Goal: Information Seeking & Learning: Learn about a topic

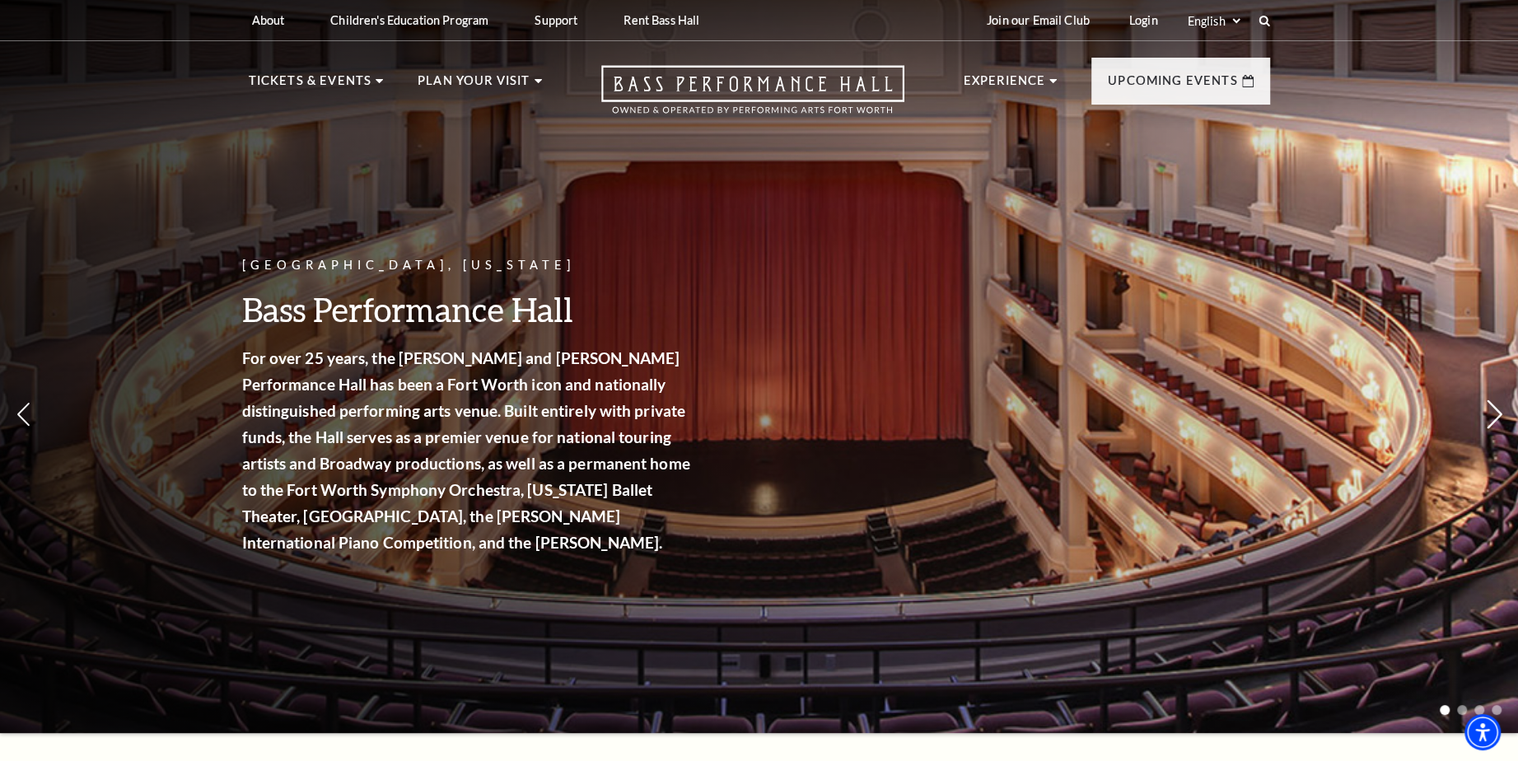
click at [1495, 407] on use at bounding box center [1493, 414] width 15 height 29
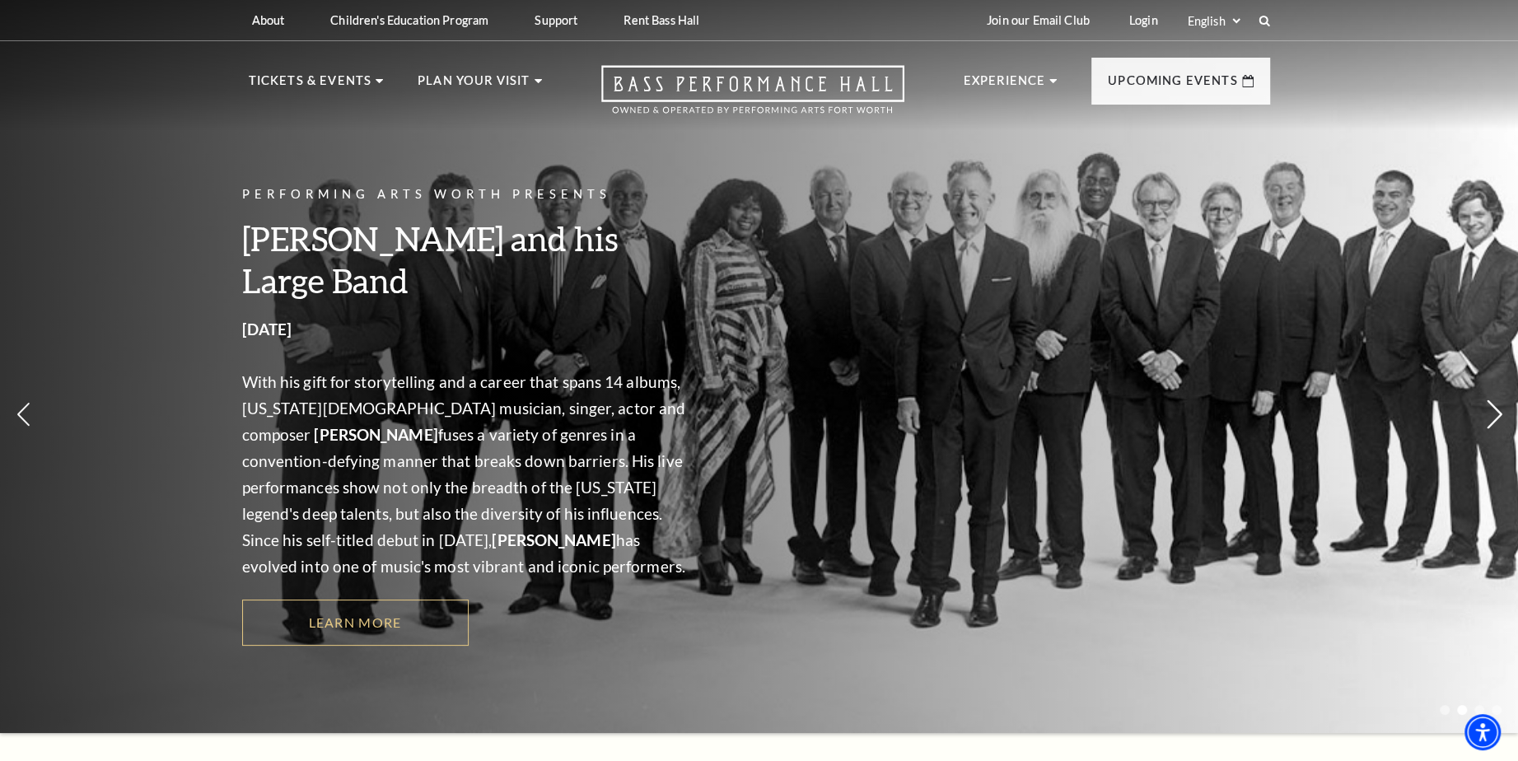
click at [1491, 415] on icon at bounding box center [1494, 414] width 17 height 29
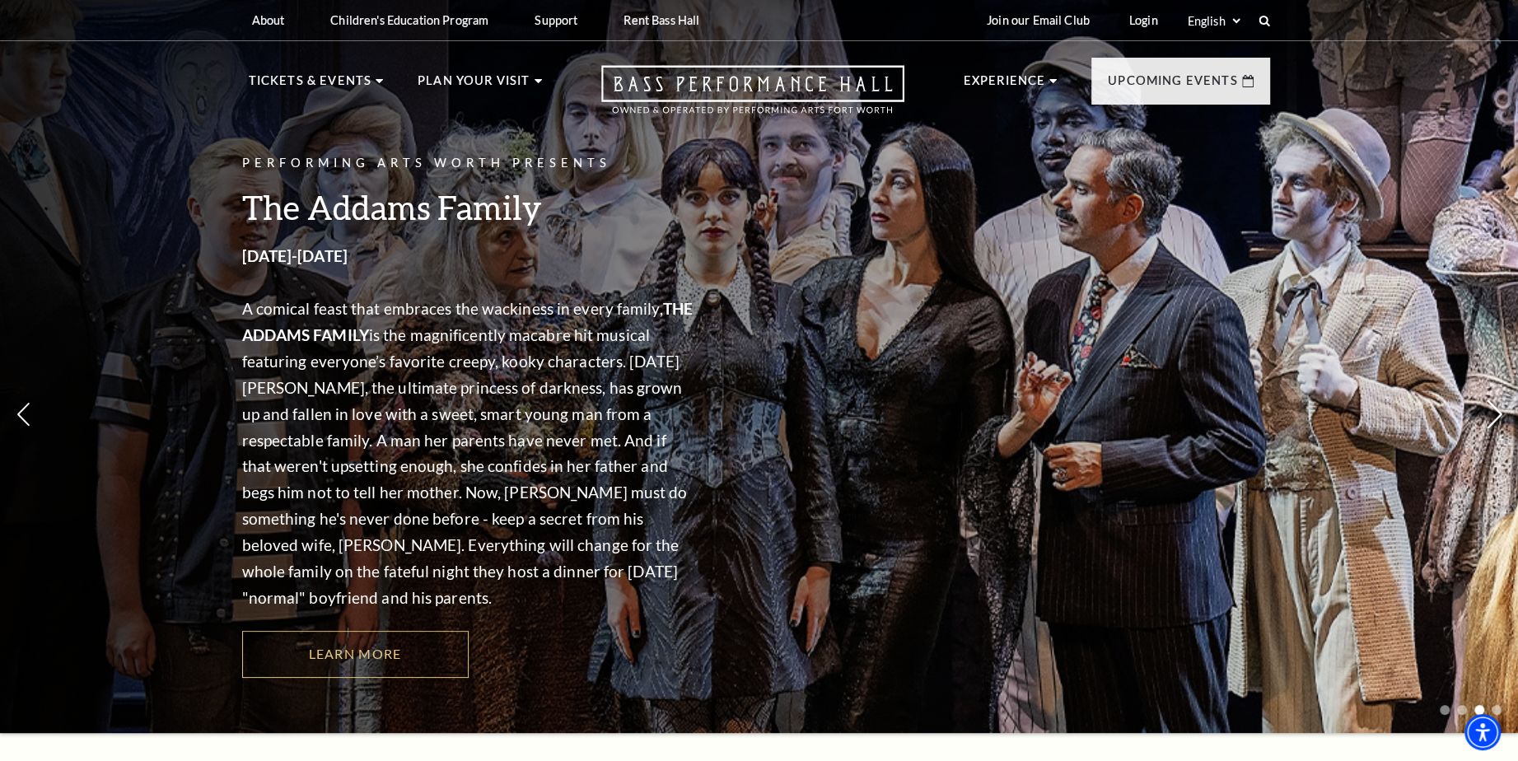
click at [1491, 417] on icon at bounding box center [1494, 414] width 17 height 29
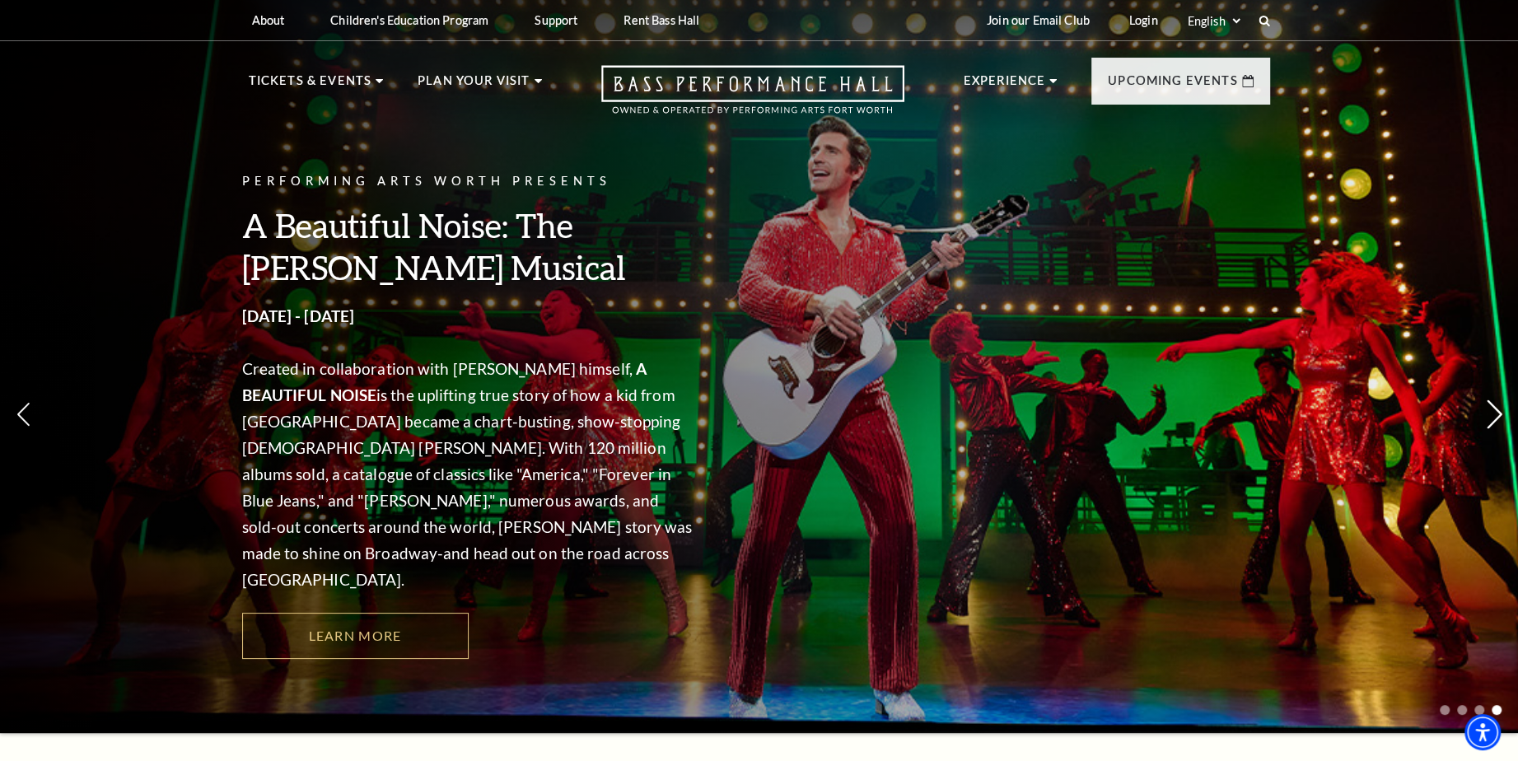
click at [1491, 419] on icon at bounding box center [1494, 414] width 17 height 29
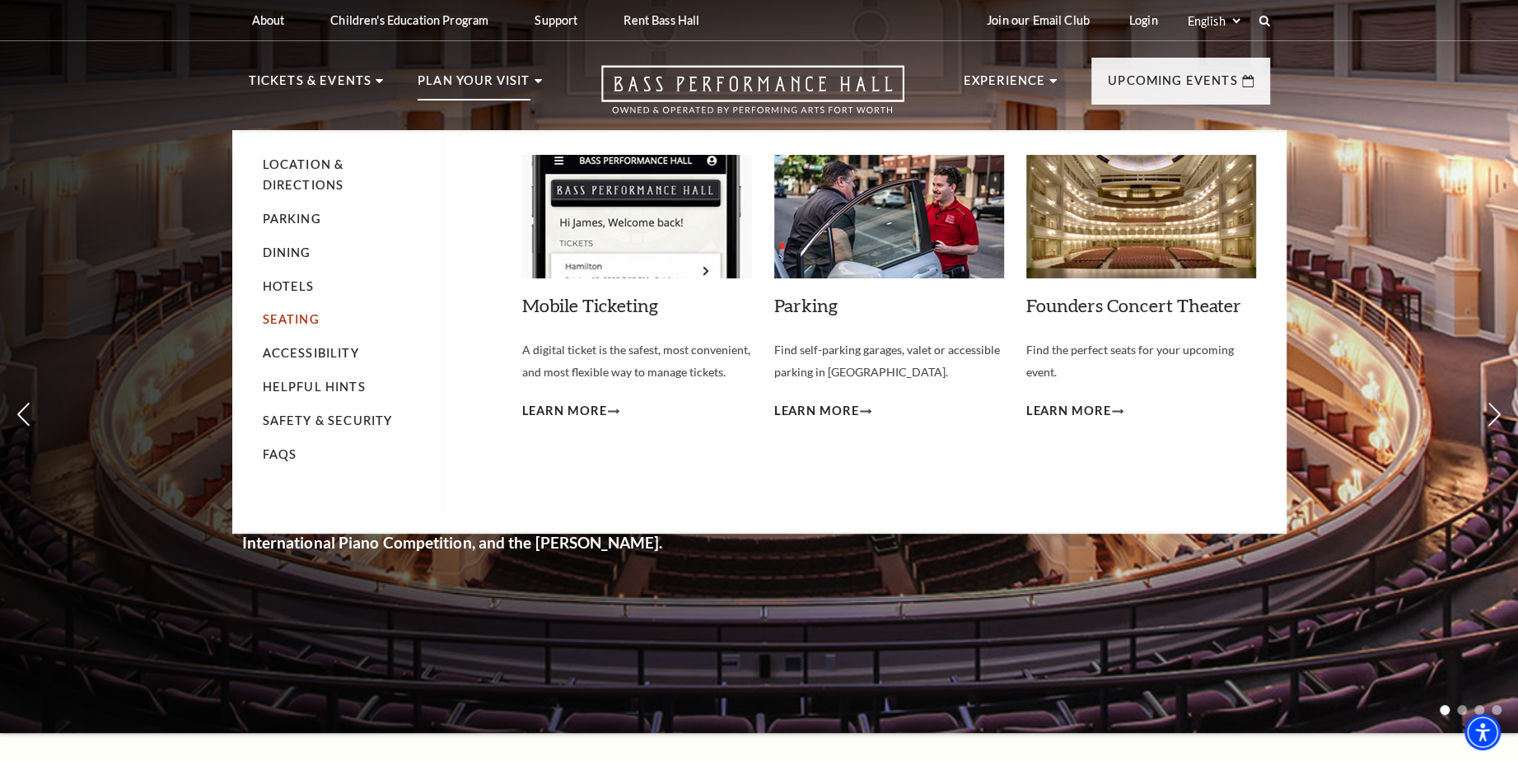
click at [273, 315] on link "Seating" at bounding box center [291, 319] width 57 height 14
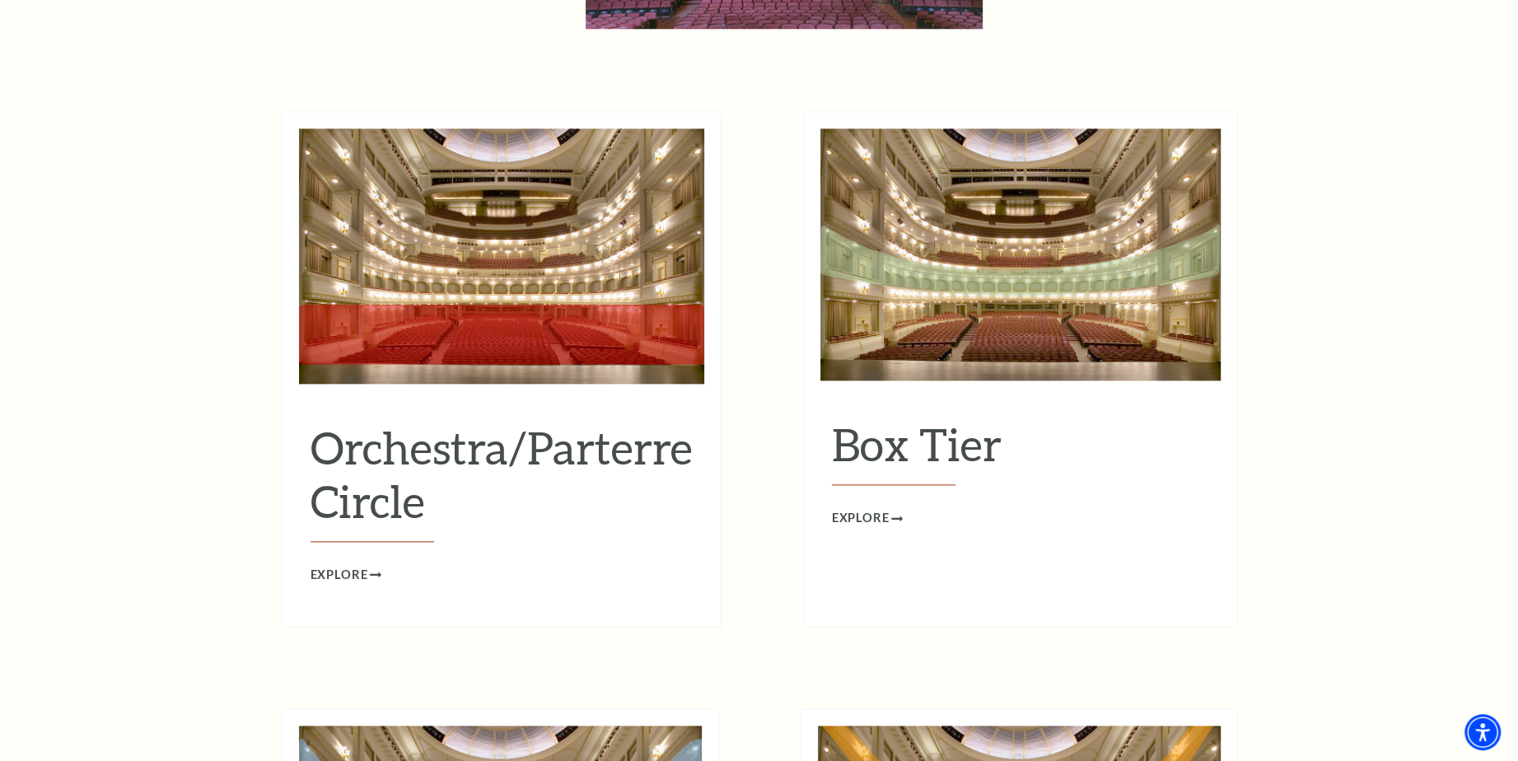
scroll to position [1510, 0]
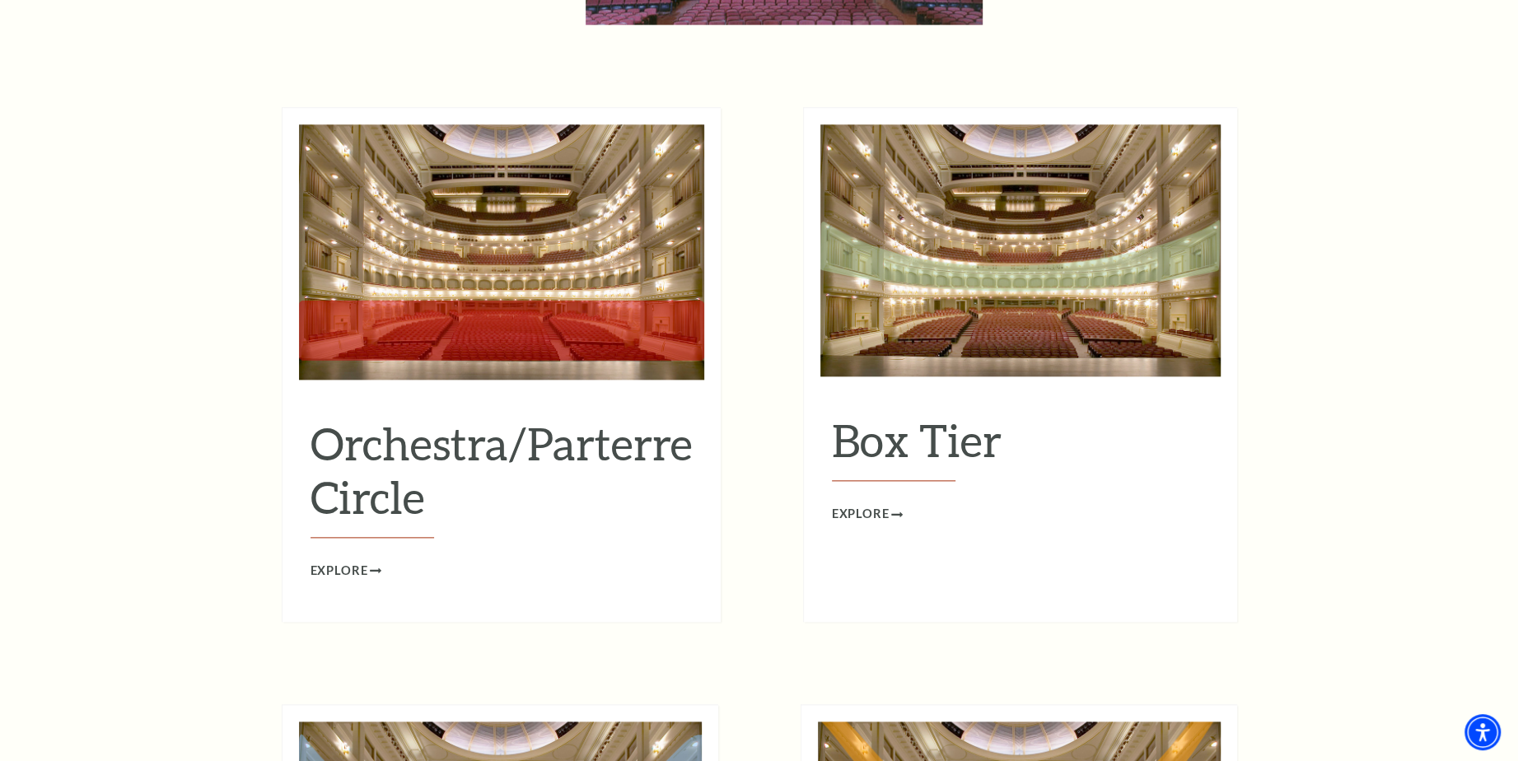
click at [1115, 203] on img at bounding box center [1020, 250] width 400 height 252
click at [880, 504] on span "Explore" at bounding box center [861, 514] width 58 height 21
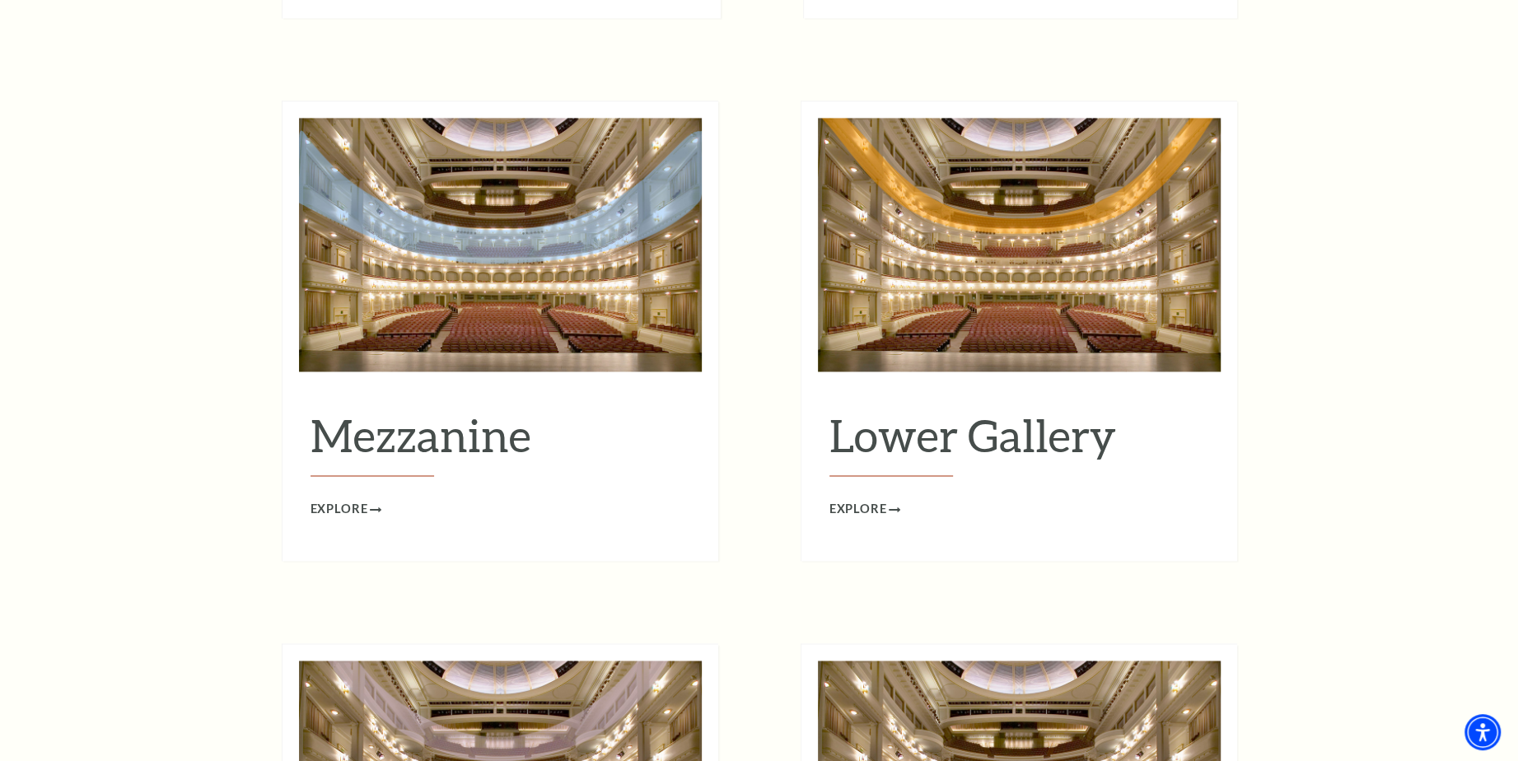
scroll to position [2415, 0]
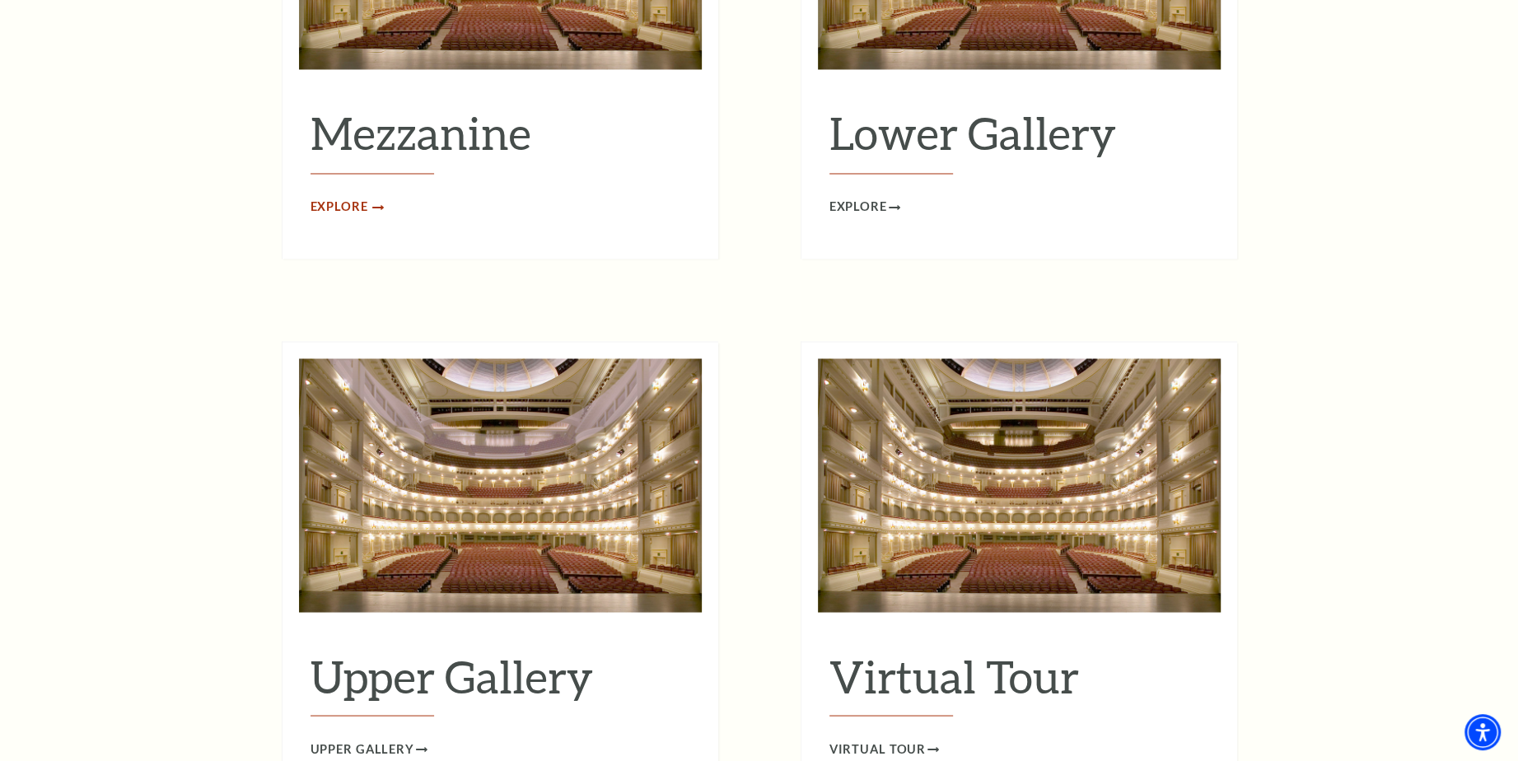
click at [365, 197] on span "Explore" at bounding box center [339, 207] width 58 height 21
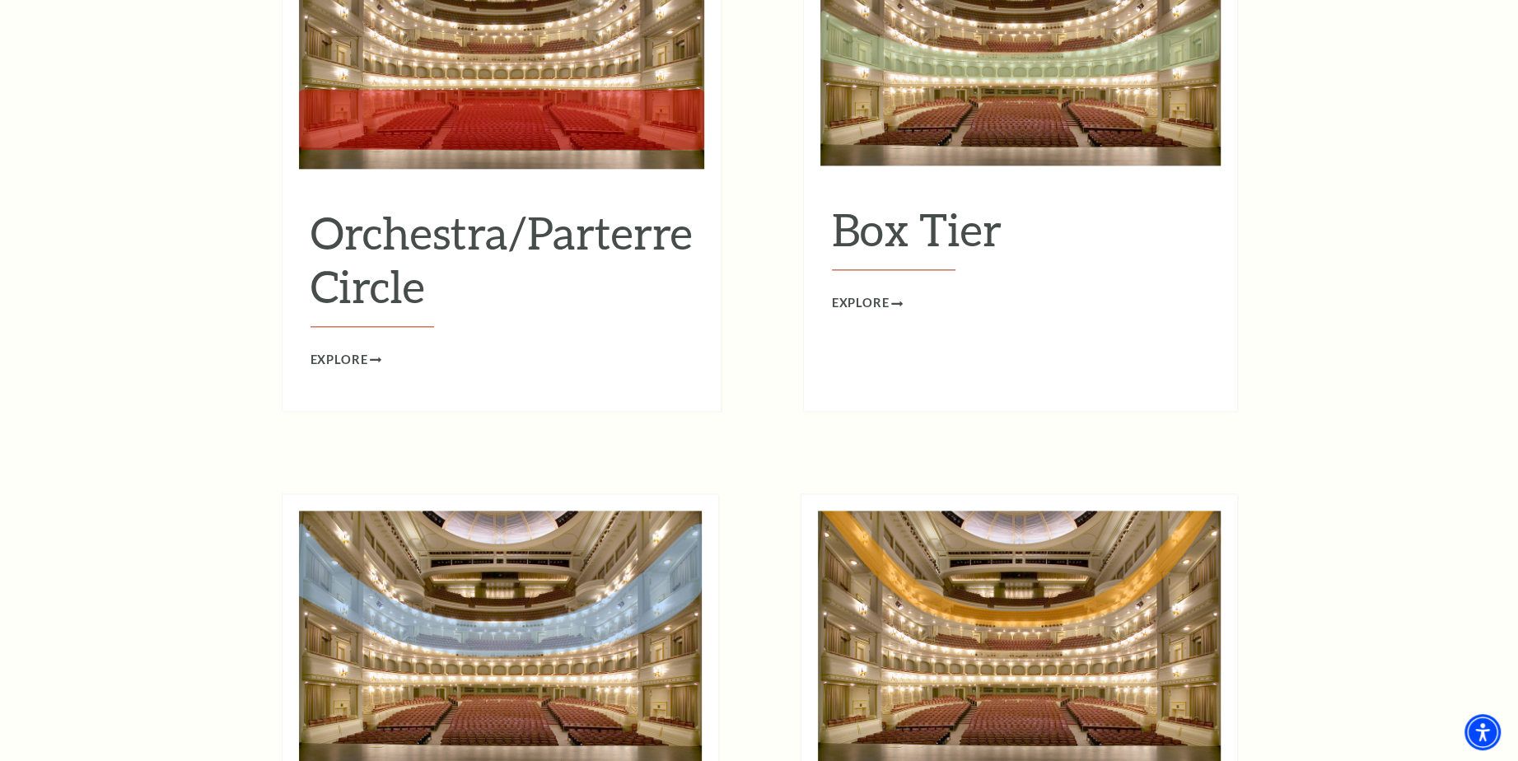
scroll to position [1510, 0]
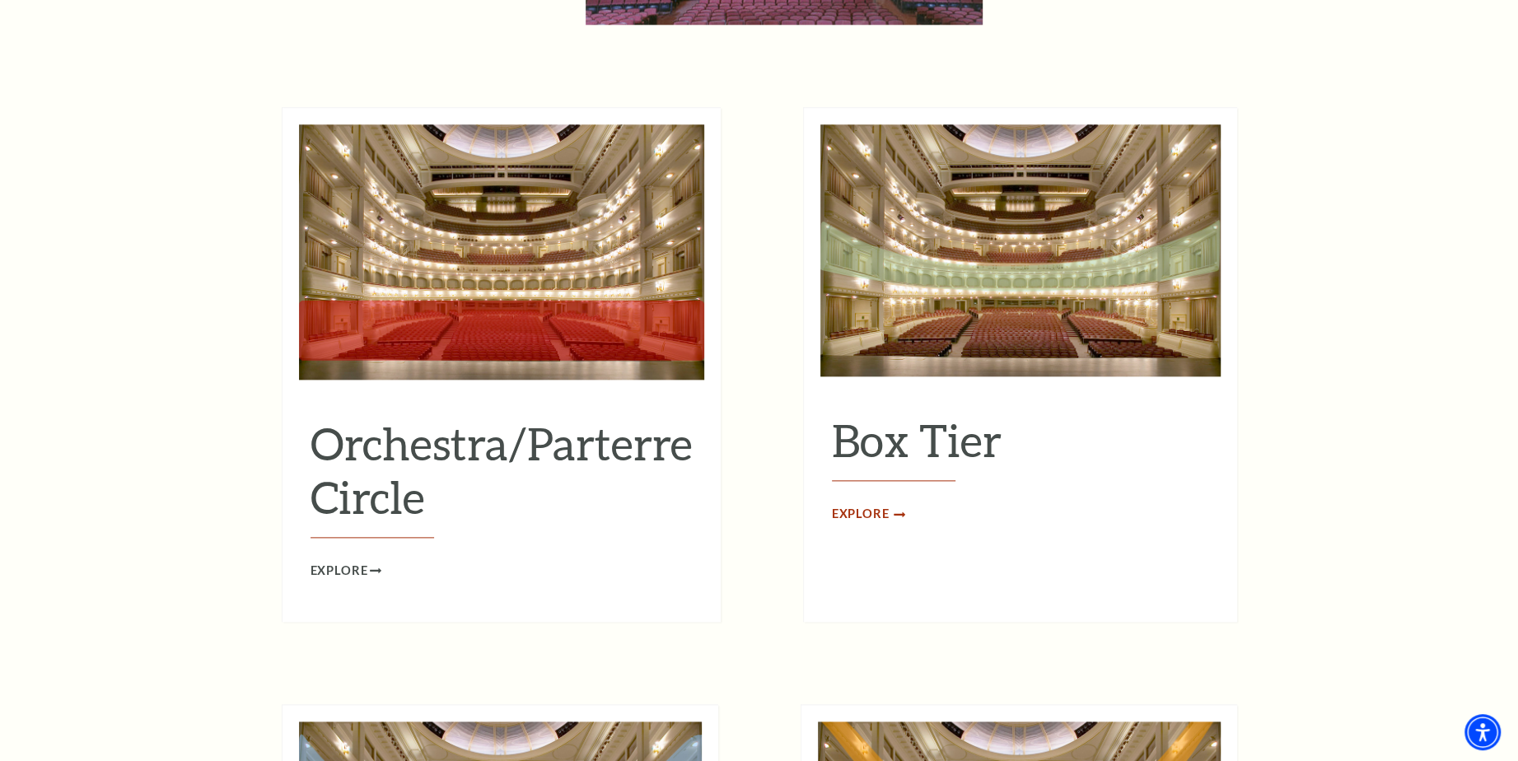
drag, startPoint x: 927, startPoint y: 423, endPoint x: 872, endPoint y: 488, distance: 85.3
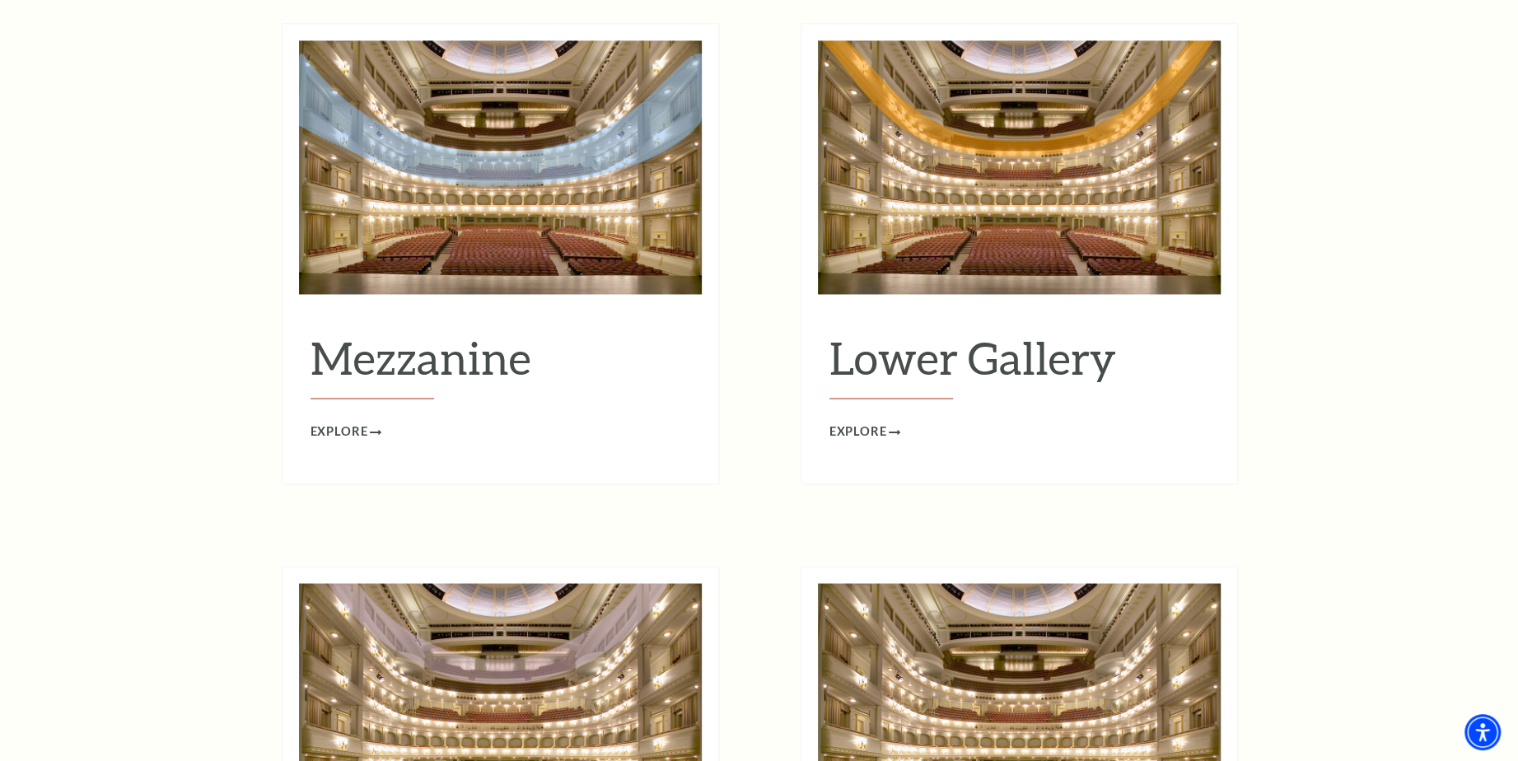
scroll to position [2415, 0]
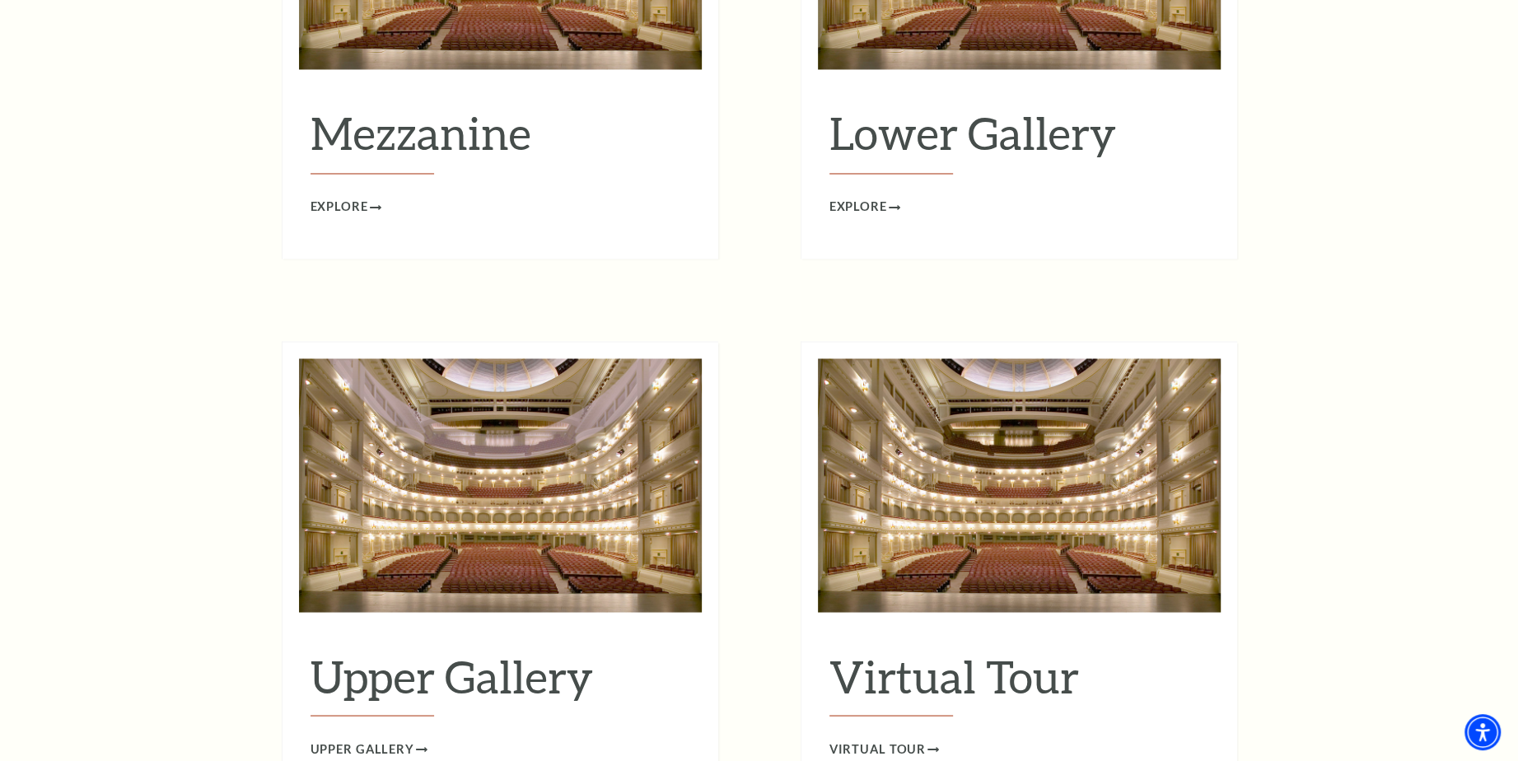
click at [495, 108] on h2 "Mezzanine" at bounding box center [500, 140] width 380 height 68
click at [355, 197] on span "Explore" at bounding box center [339, 207] width 58 height 21
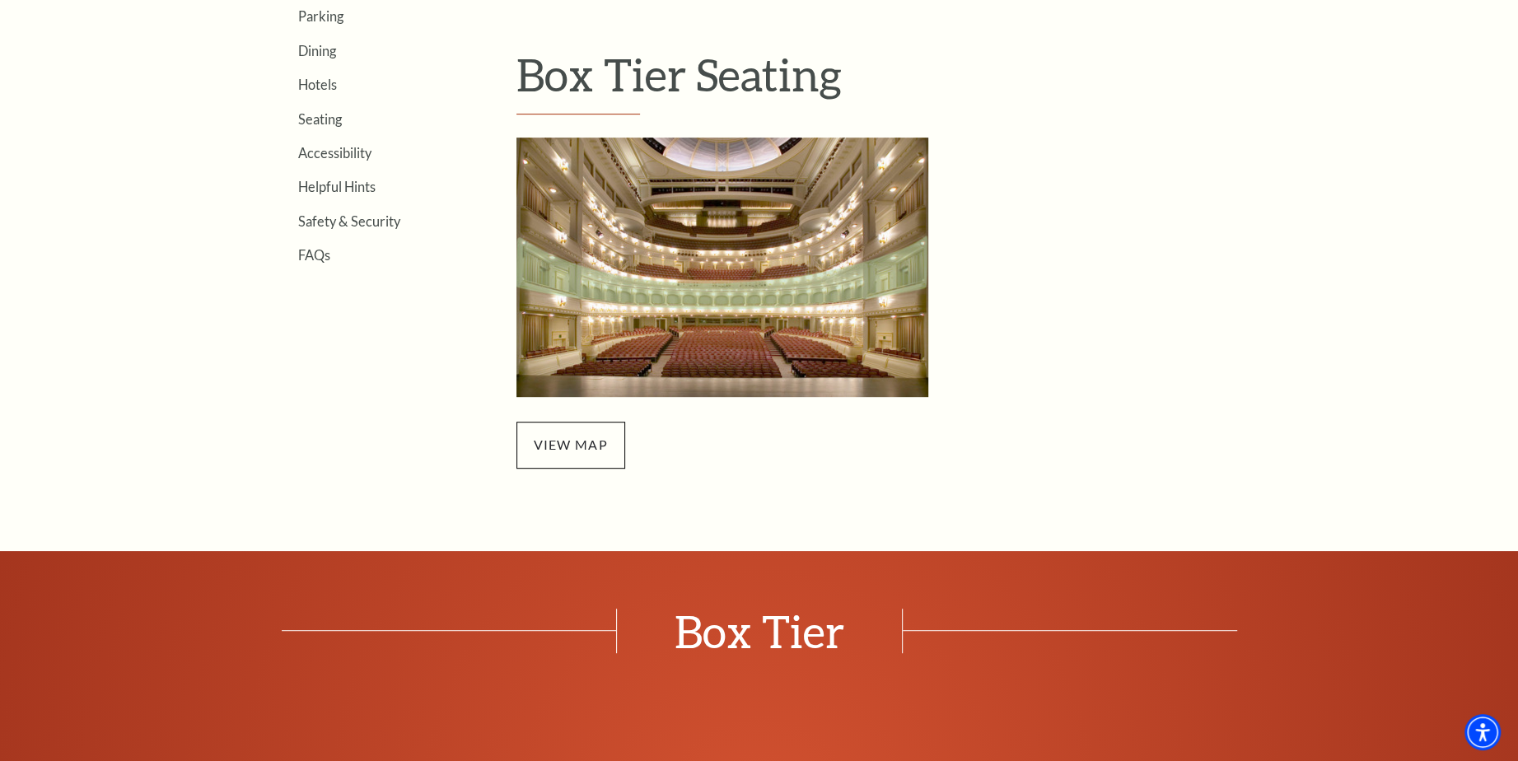
scroll to position [604, 0]
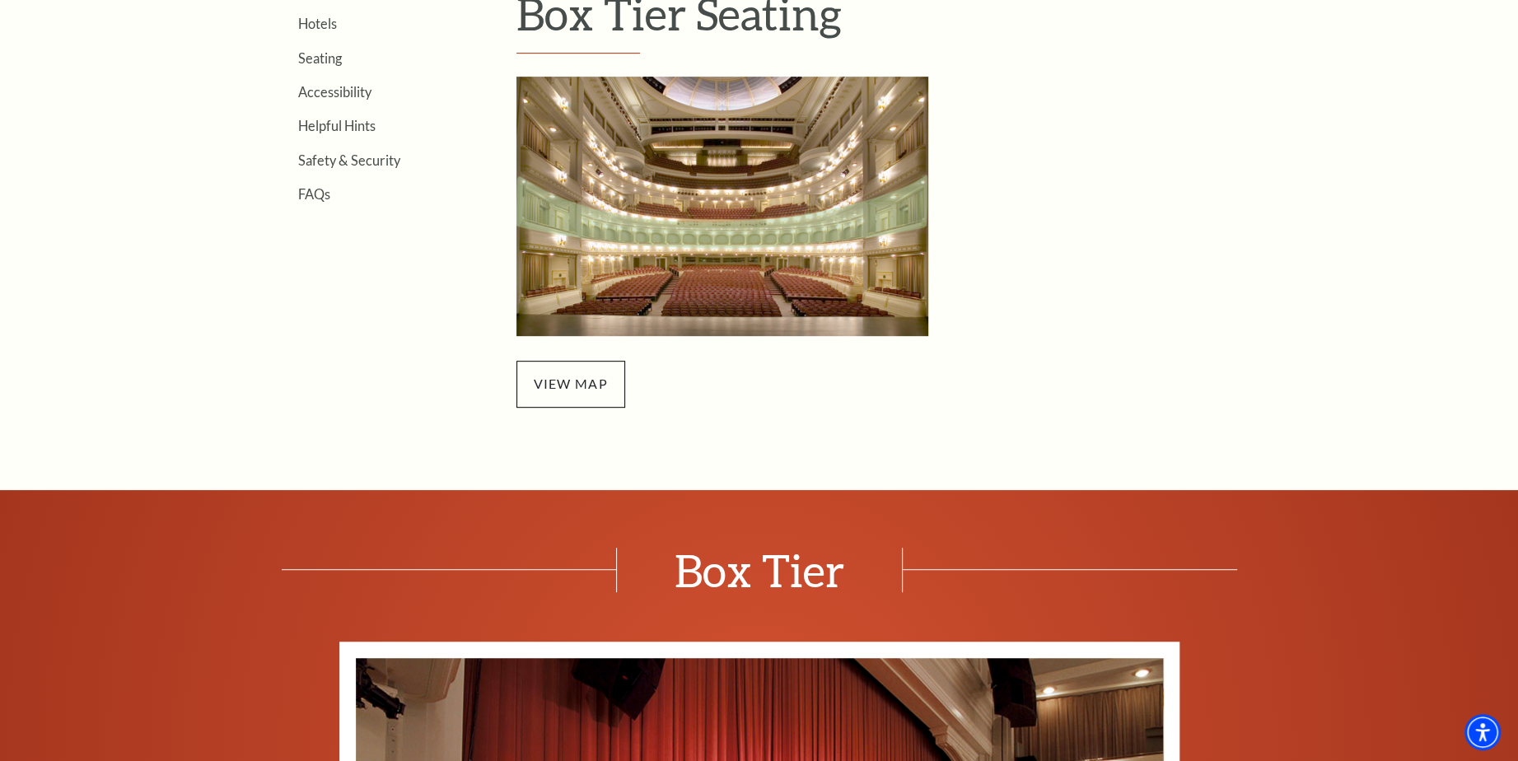
click at [800, 248] on img at bounding box center [722, 206] width 412 height 259
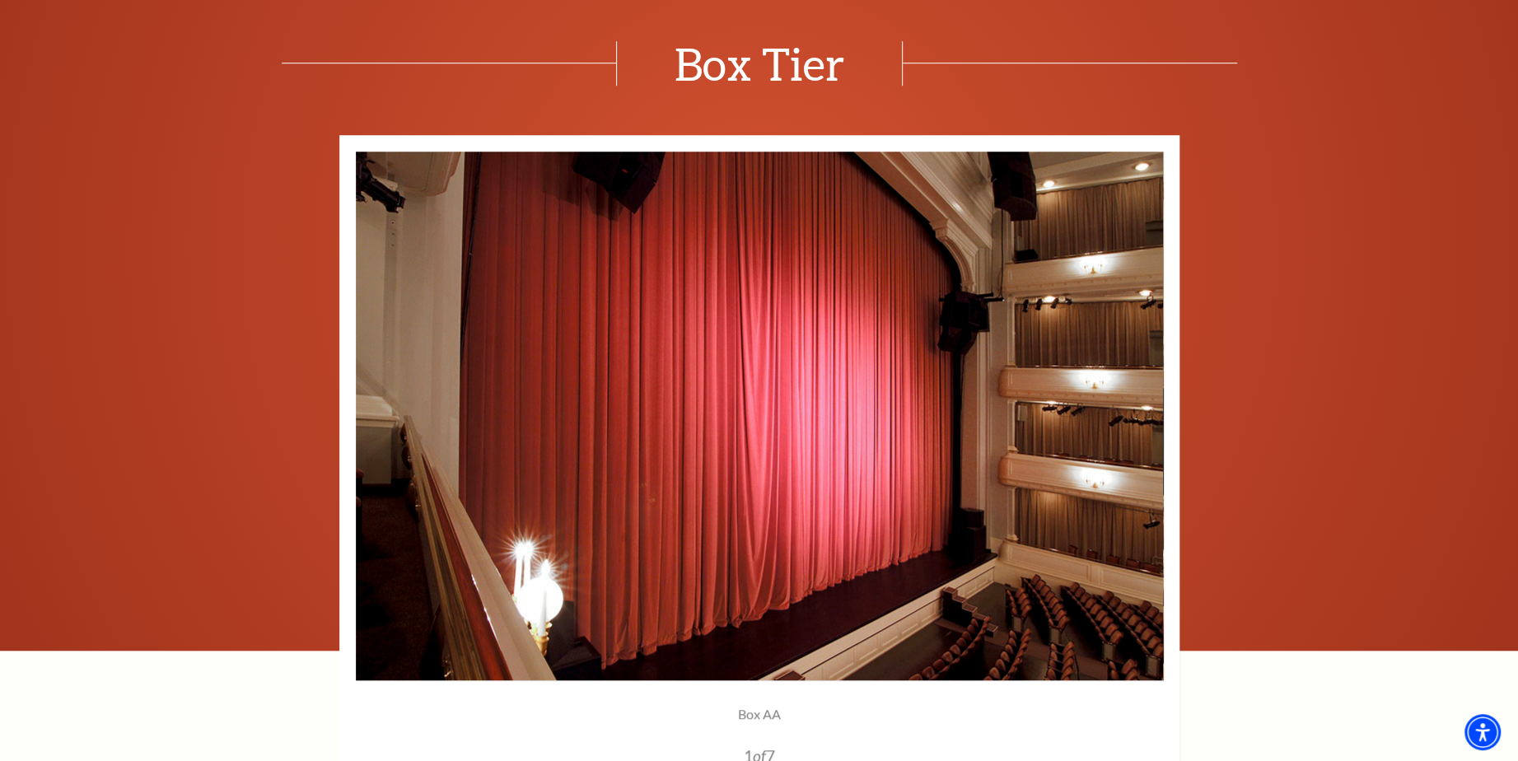
scroll to position [1412, 0]
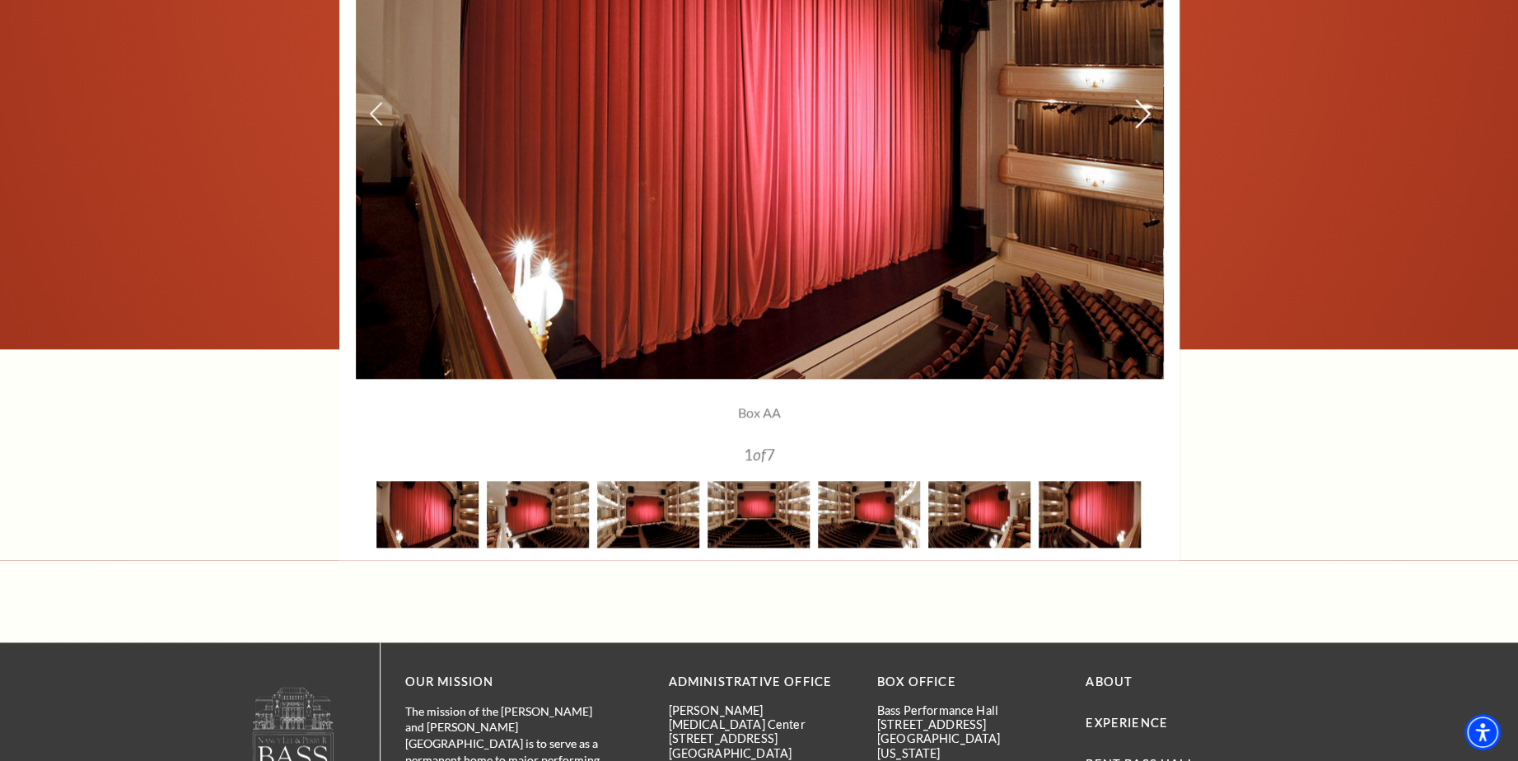
click at [1141, 113] on icon at bounding box center [1141, 113] width 17 height 29
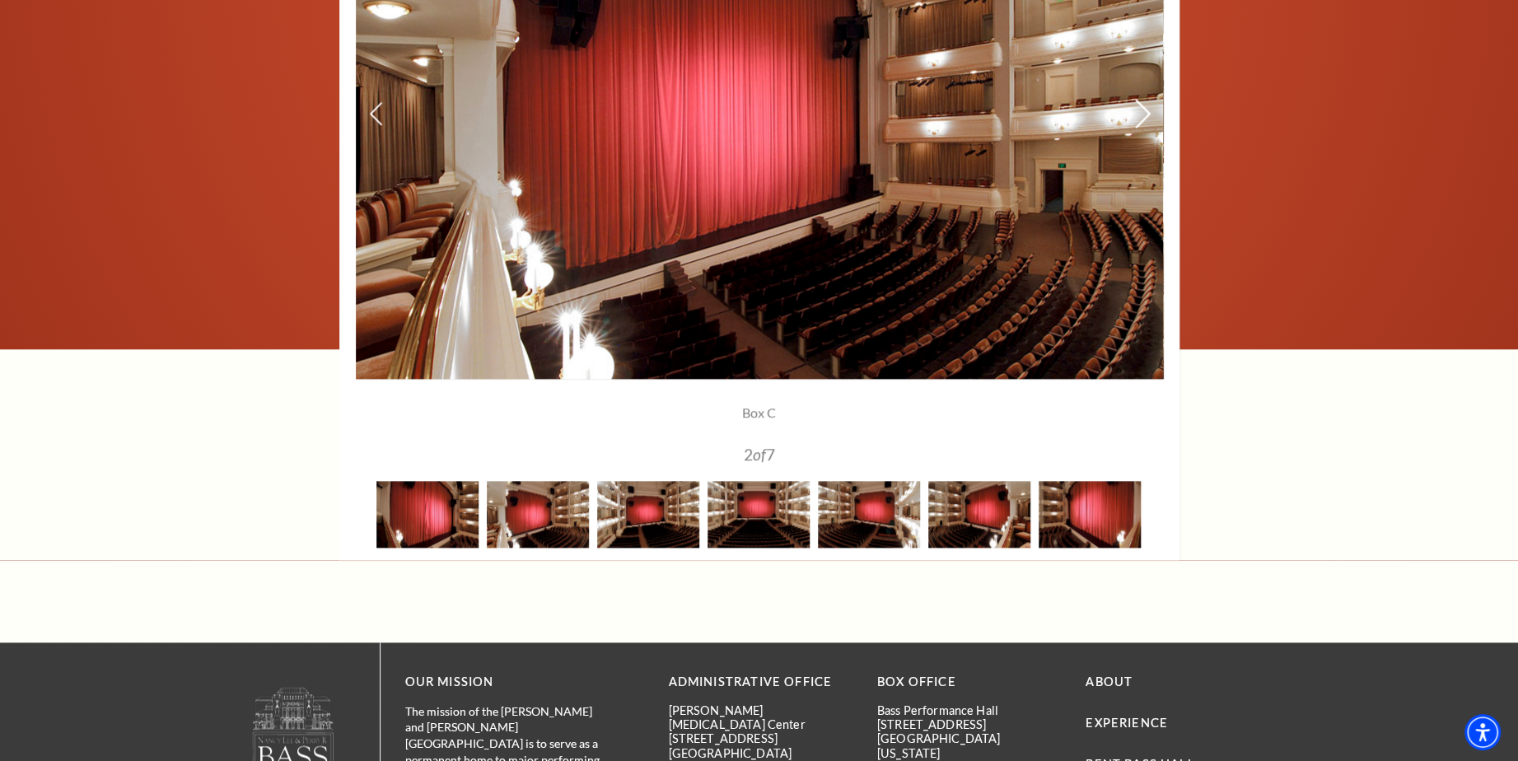
click at [1141, 113] on icon at bounding box center [1141, 113] width 17 height 29
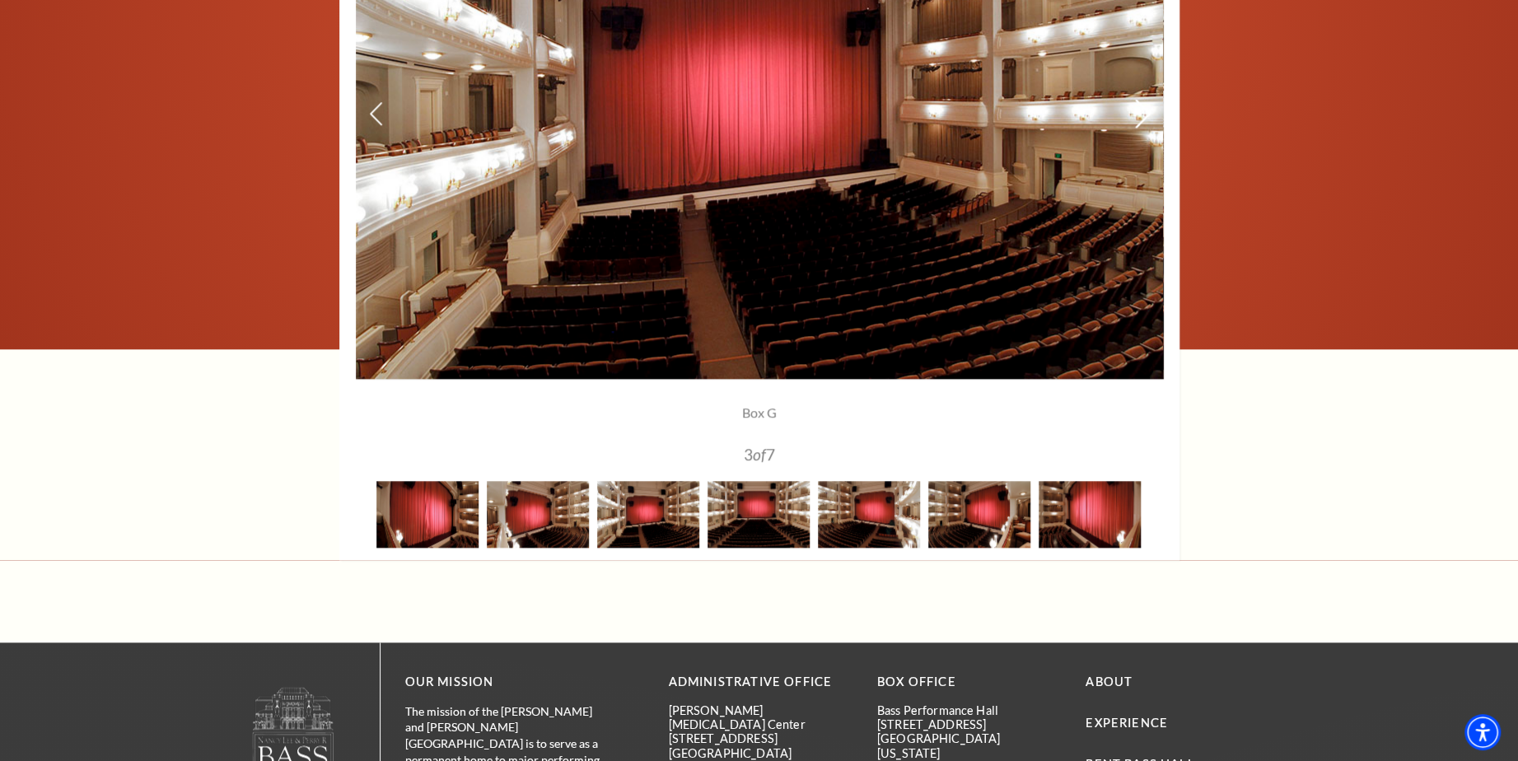
click at [1141, 113] on icon at bounding box center [1141, 113] width 17 height 29
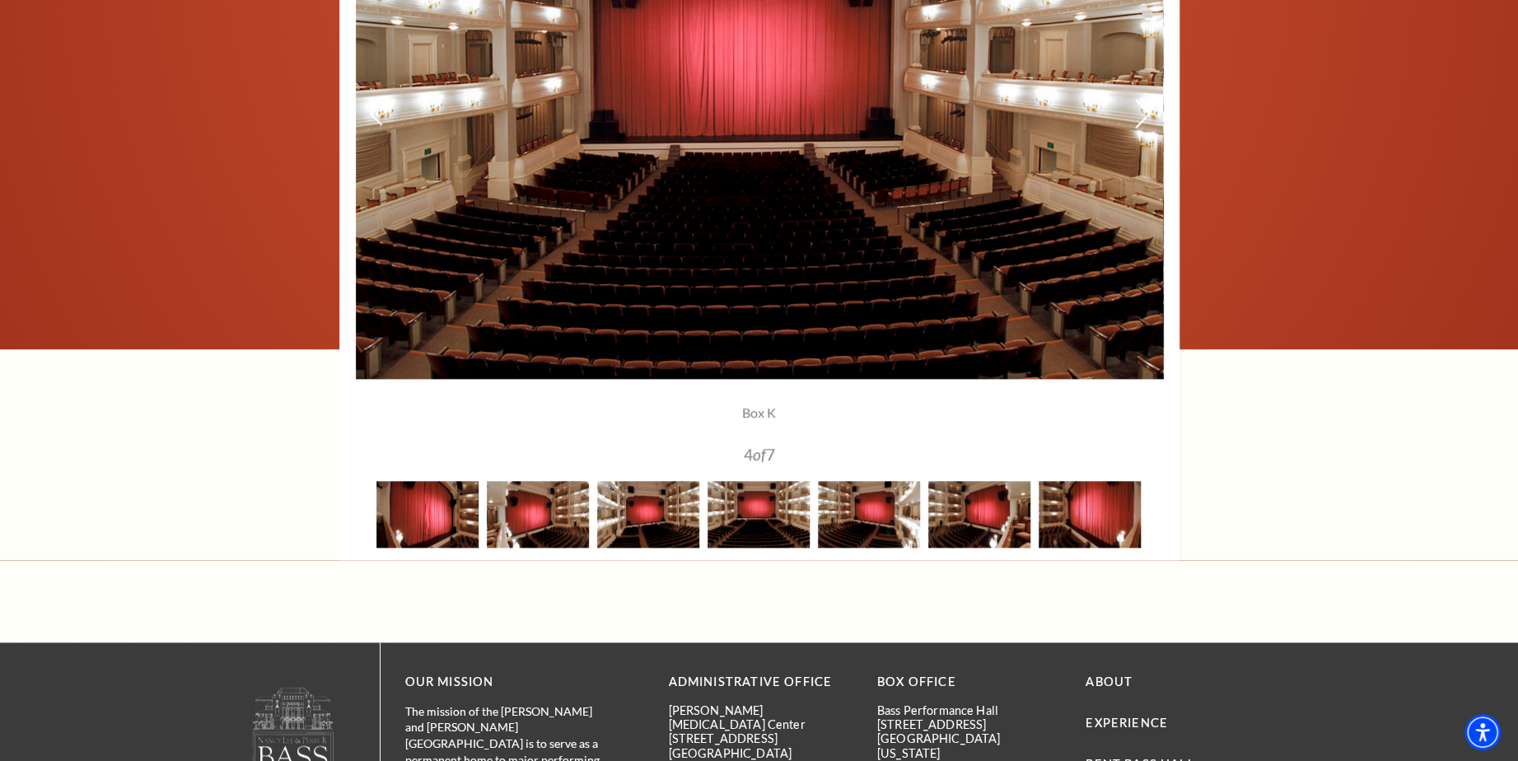
click at [1141, 113] on icon at bounding box center [1141, 113] width 17 height 29
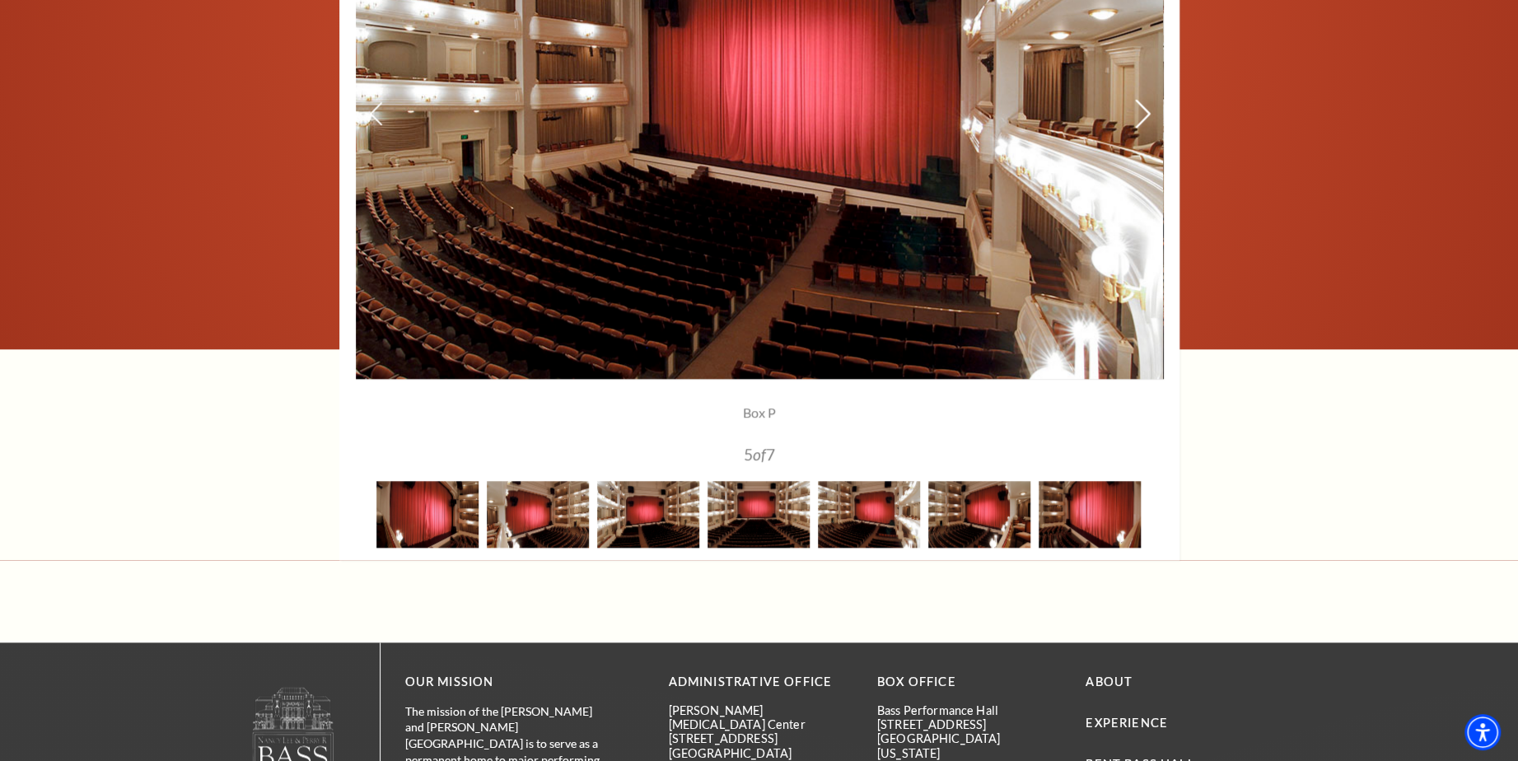
click at [1141, 113] on icon at bounding box center [1141, 113] width 17 height 29
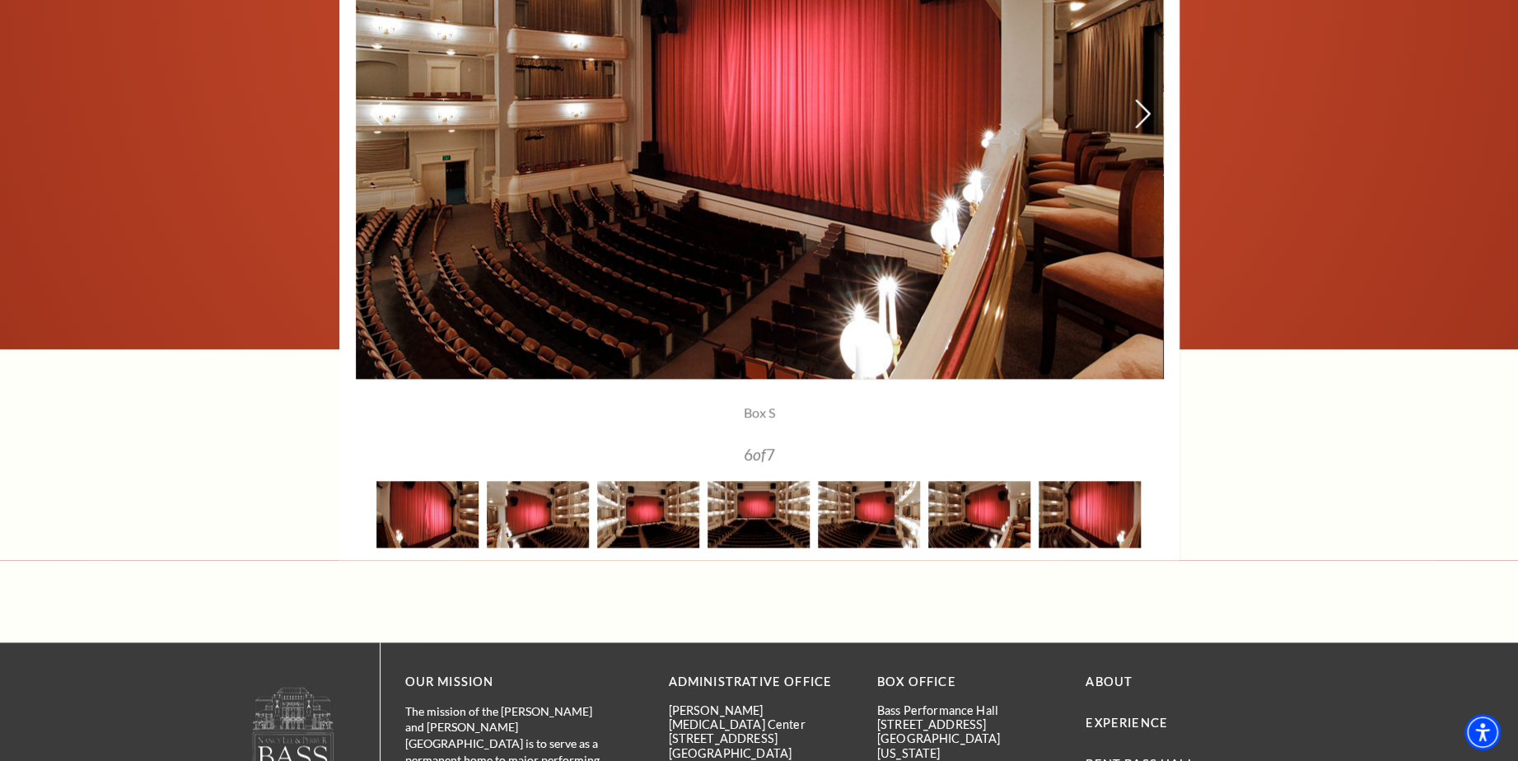
click at [1141, 113] on icon at bounding box center [1141, 113] width 17 height 29
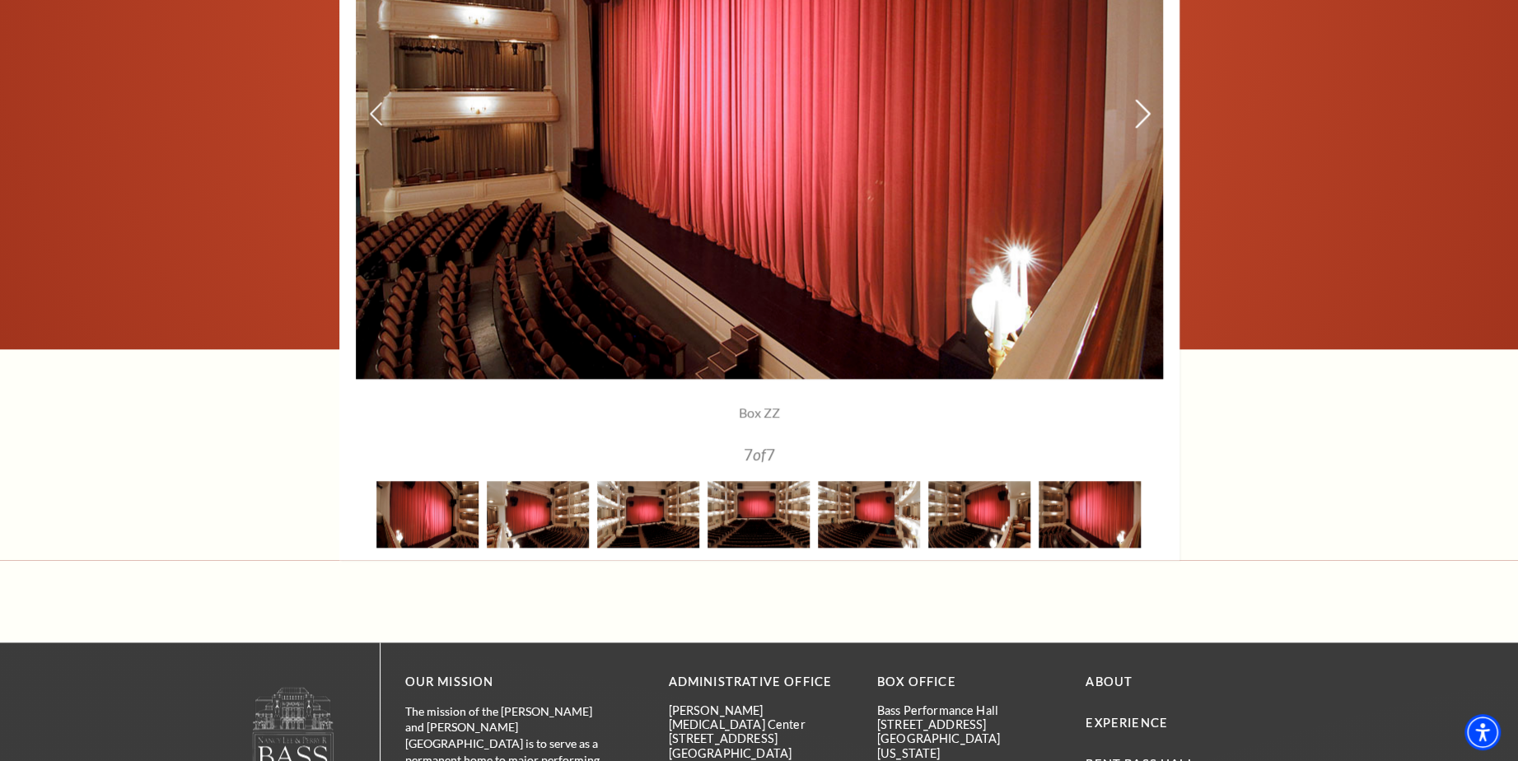
click at [1141, 113] on icon at bounding box center [1141, 113] width 17 height 29
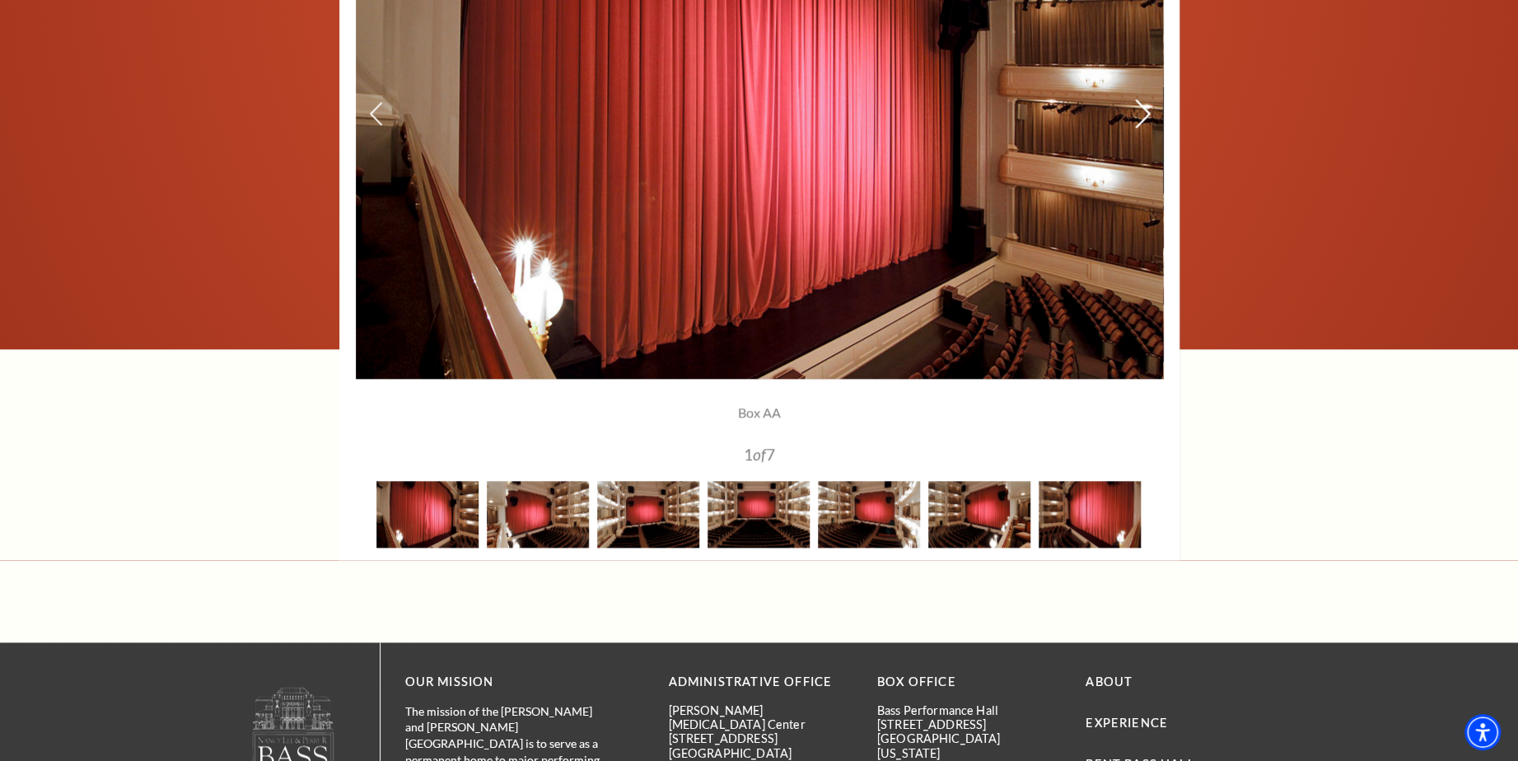
click at [1141, 113] on icon at bounding box center [1141, 113] width 17 height 29
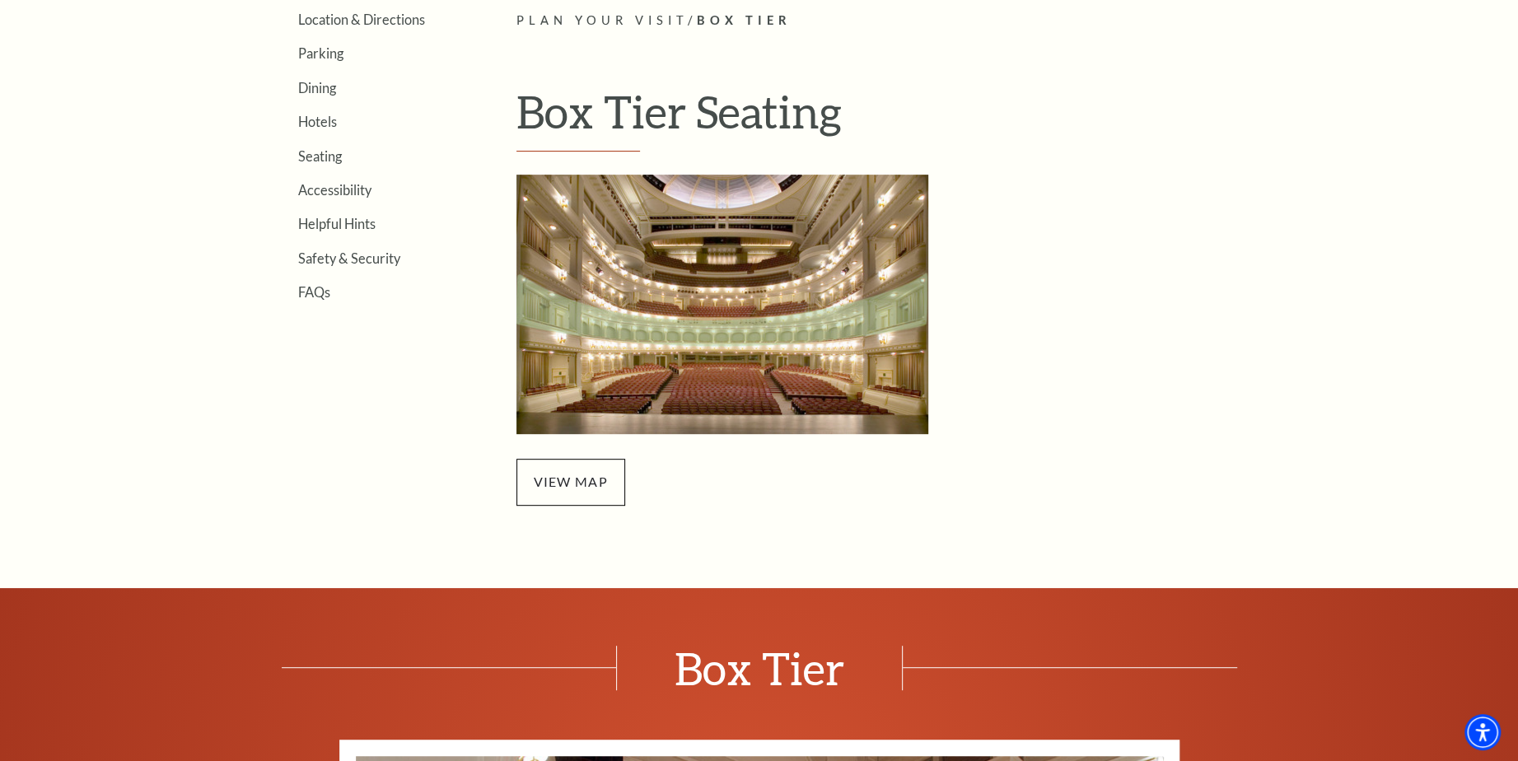
scroll to position [0, 0]
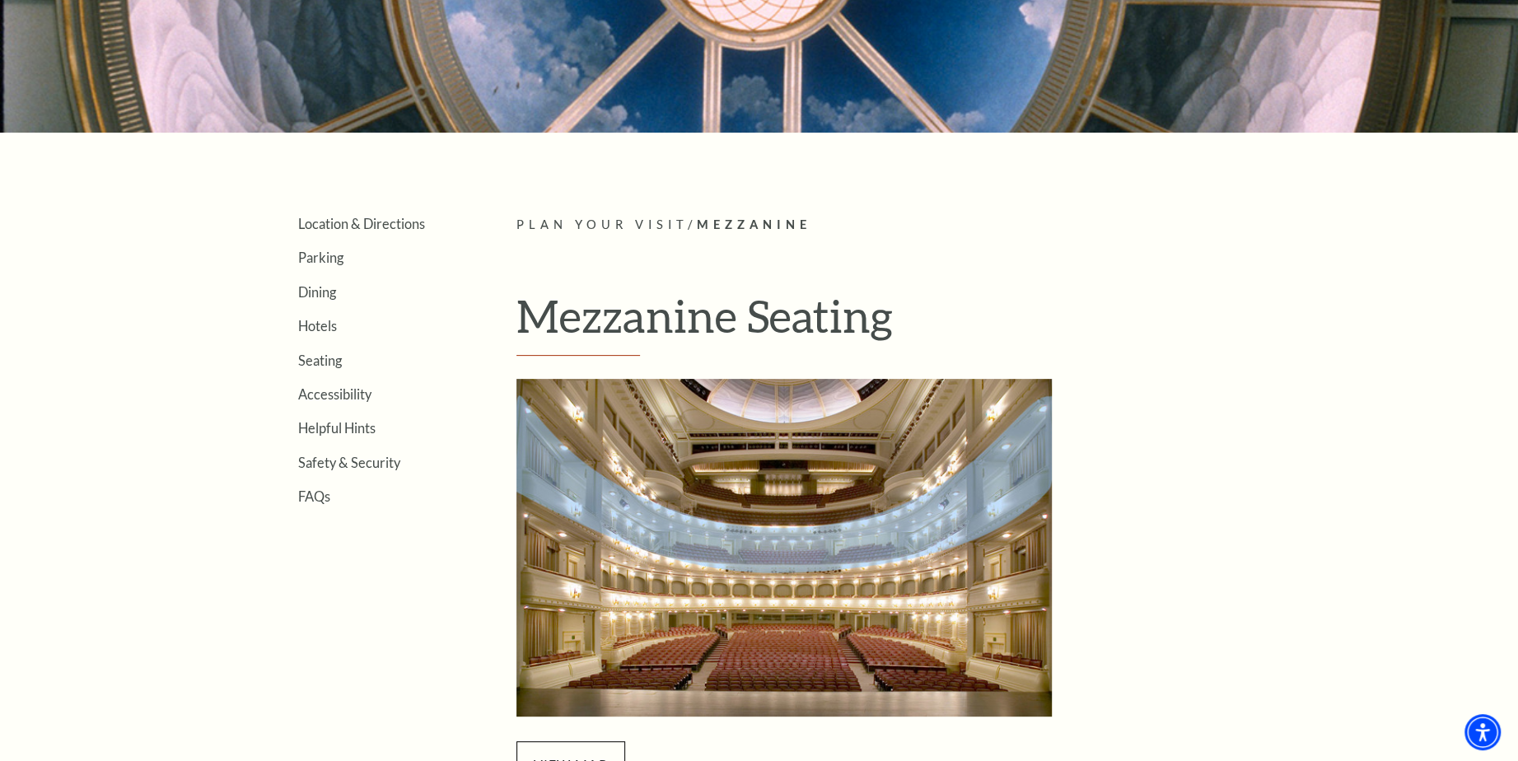
scroll to position [604, 0]
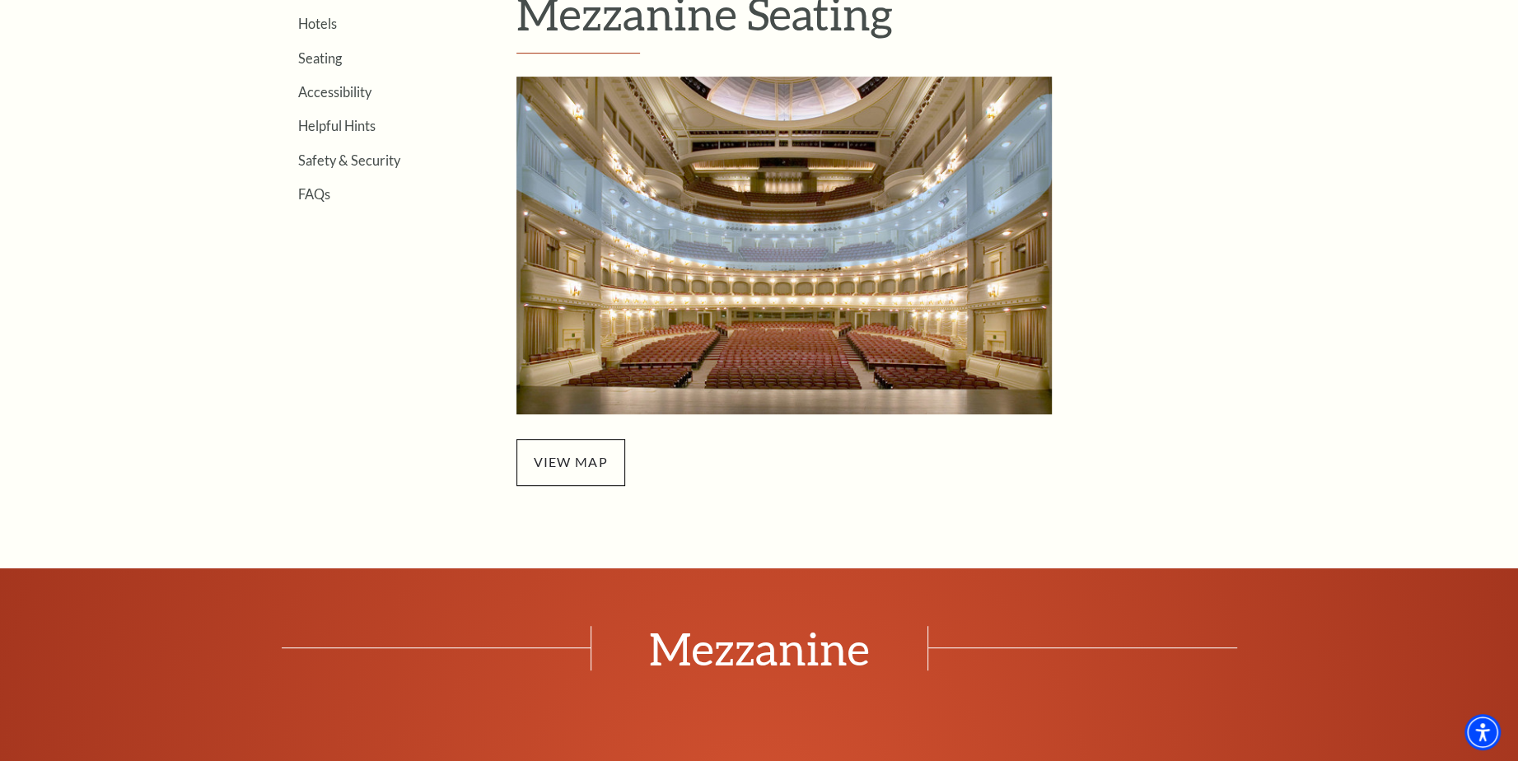
click at [991, 273] on img "Mezzanine Seating - open in a new tab" at bounding box center [783, 246] width 535 height 338
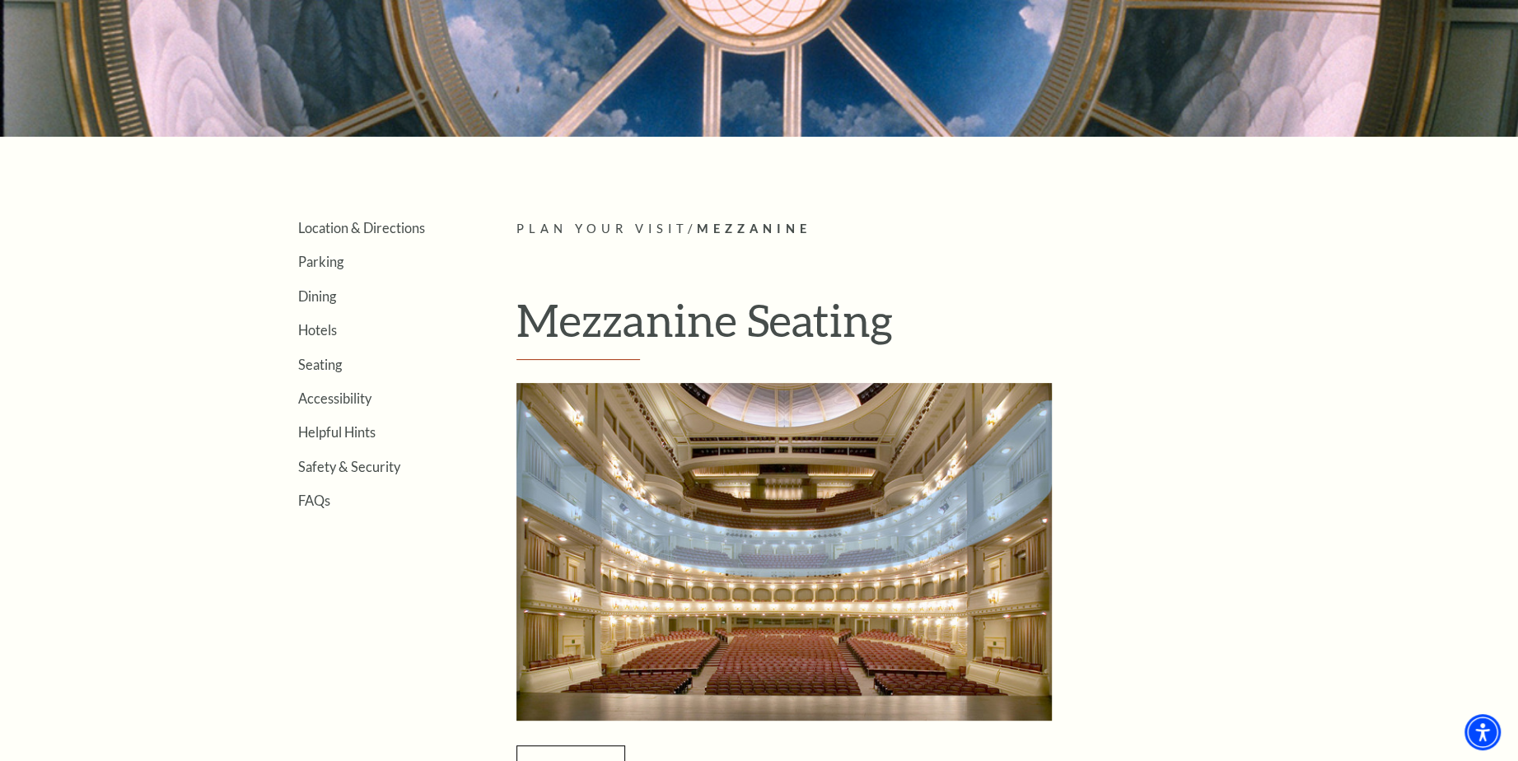
scroll to position [301, 0]
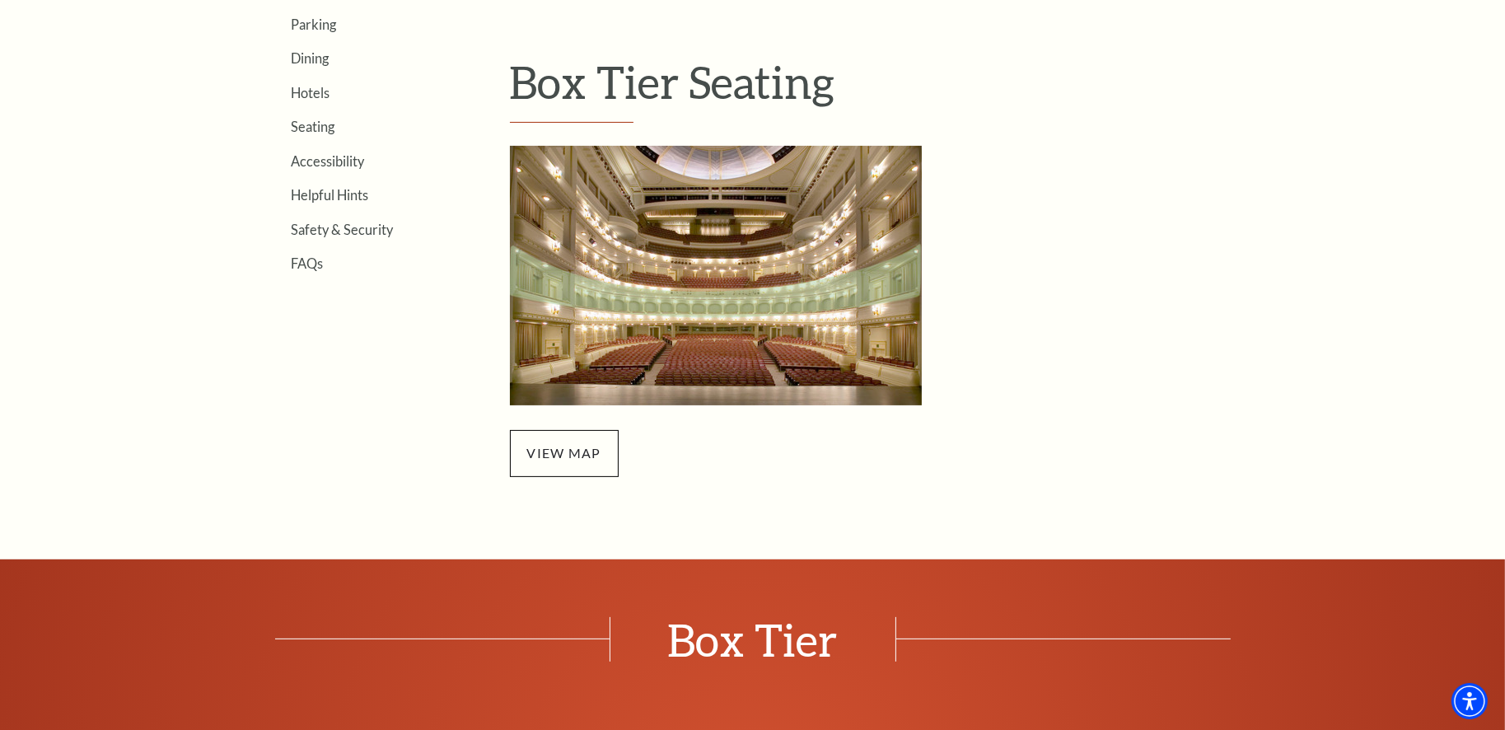
scroll to position [604, 0]
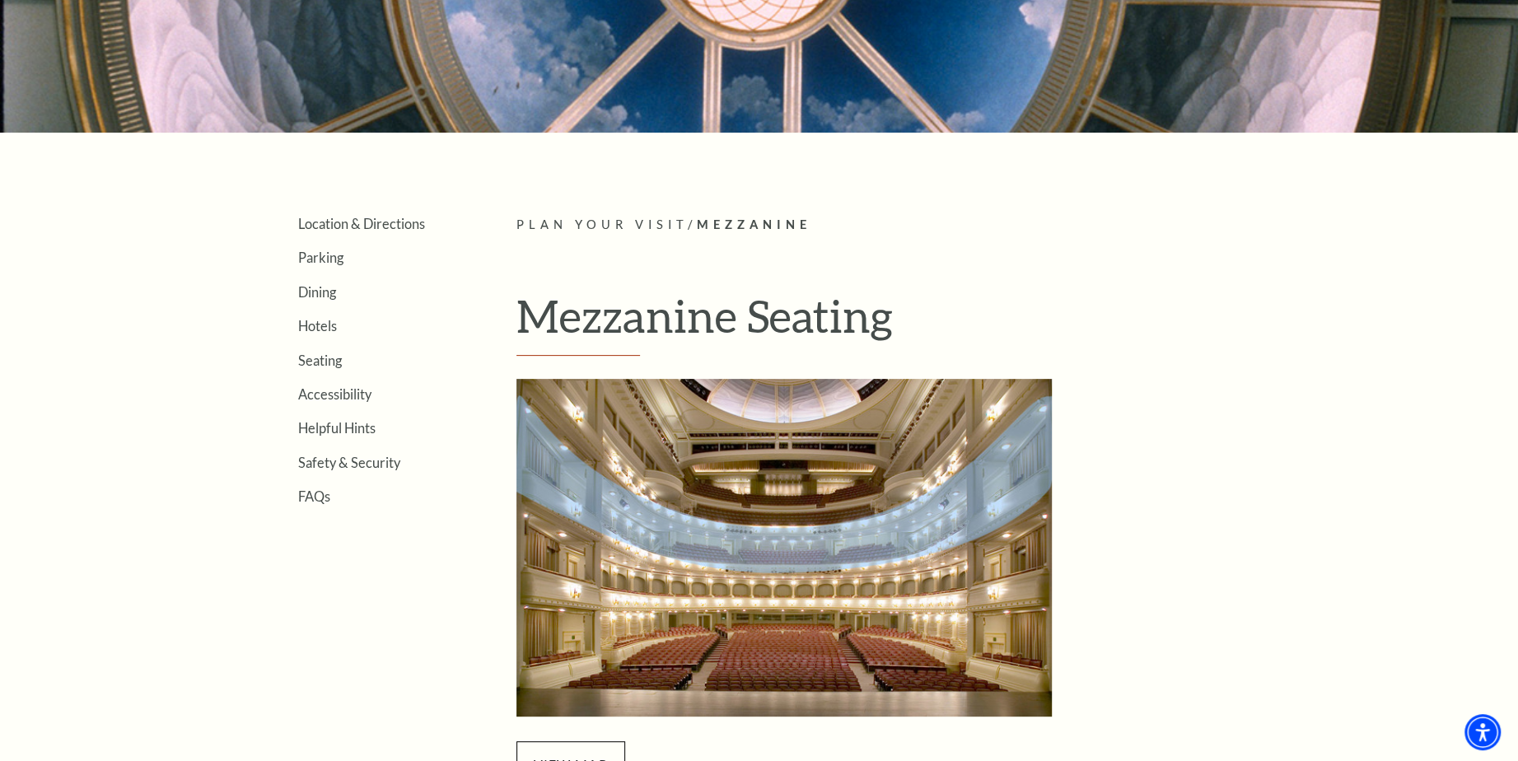
scroll to position [604, 0]
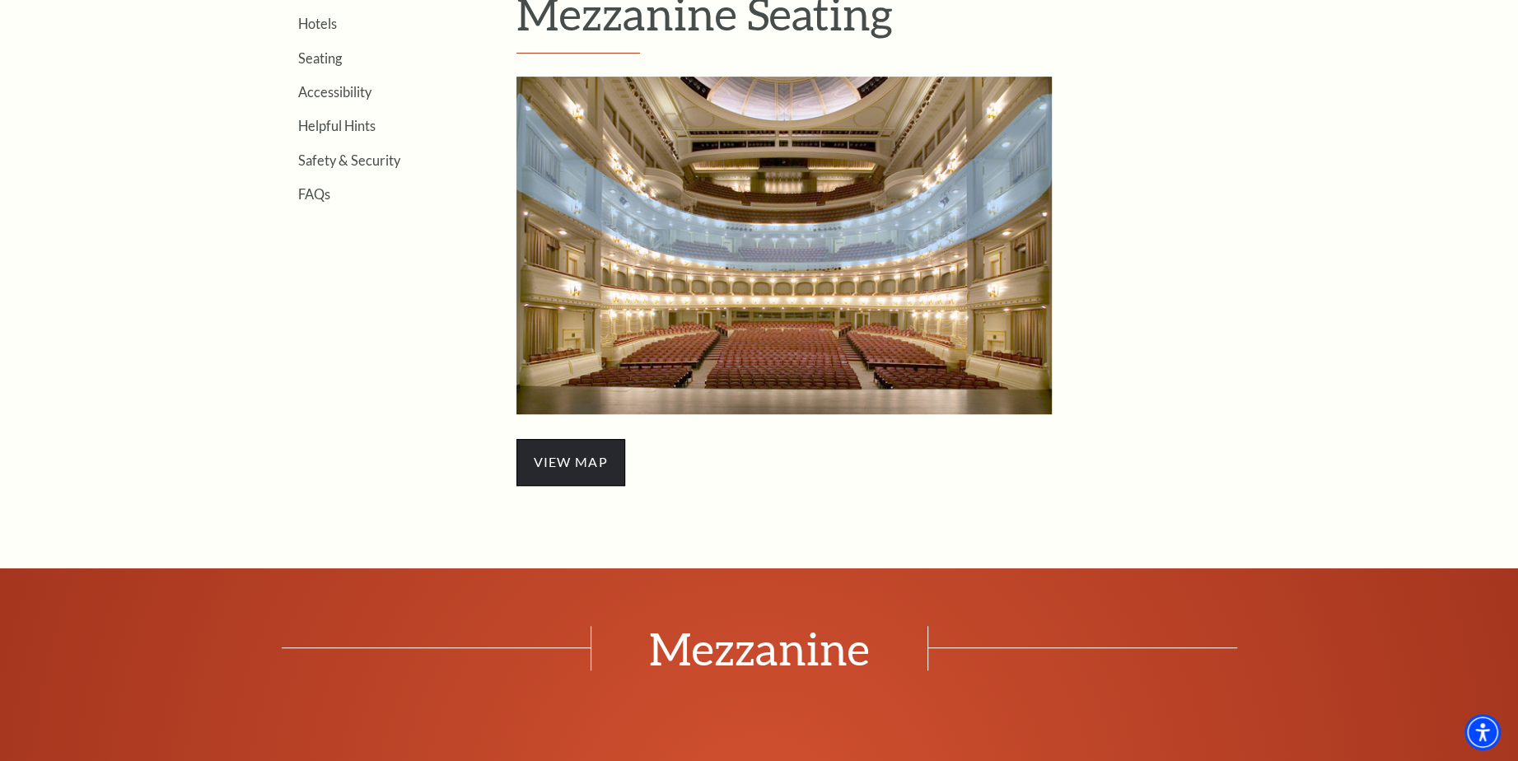
click at [592, 468] on span "view map" at bounding box center [570, 462] width 109 height 46
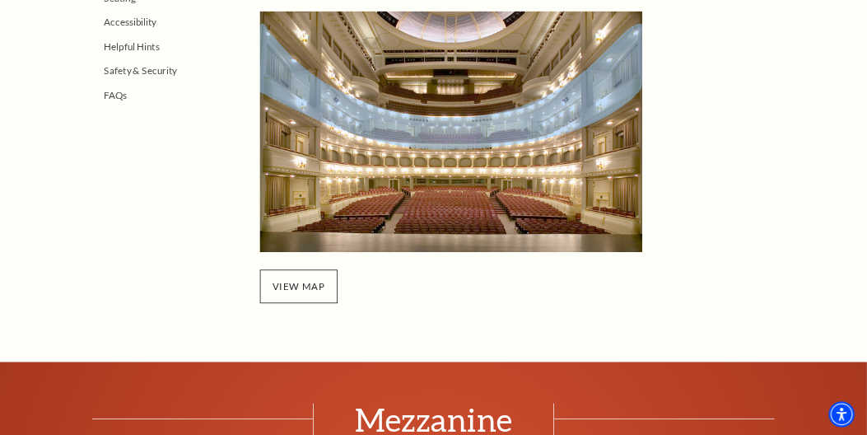
scroll to position [597, 0]
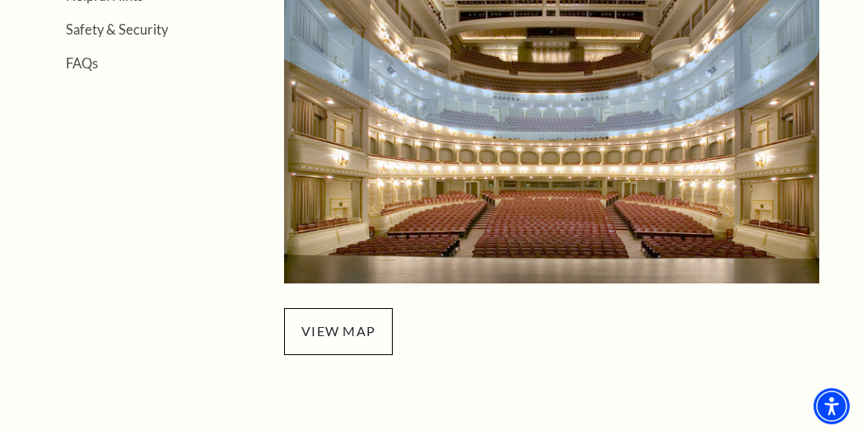
click at [470, 114] on img "Mezzanine Seating - open in a new tab" at bounding box center [551, 115] width 535 height 338
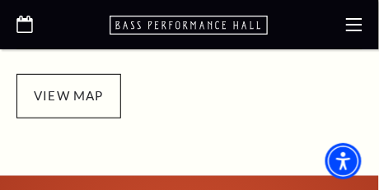
drag, startPoint x: 175, startPoint y: 77, endPoint x: 212, endPoint y: 146, distance: 78.1
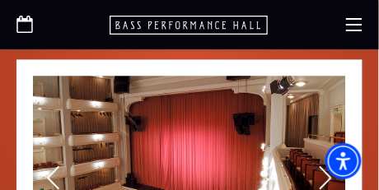
scroll to position [824, 0]
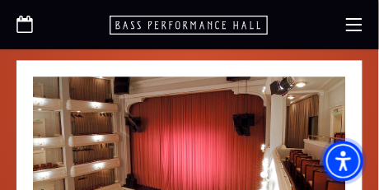
click at [322, 174] on span "Accessibility Menu" at bounding box center [344, 162] width 58 height 58
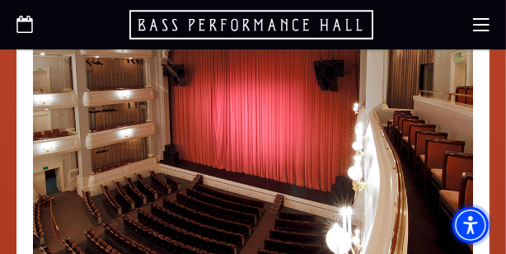
scroll to position [997, 0]
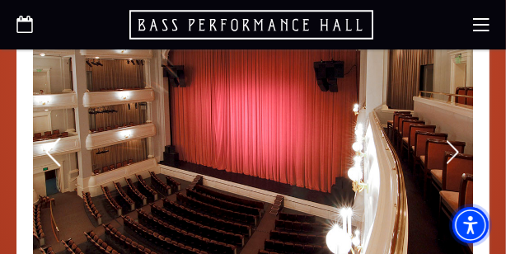
click at [48, 154] on use at bounding box center [52, 152] width 15 height 29
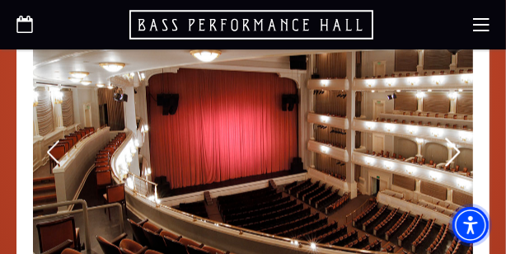
click at [455, 149] on icon at bounding box center [452, 152] width 17 height 29
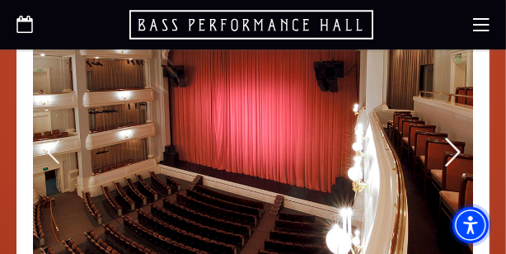
click at [449, 153] on icon at bounding box center [452, 152] width 17 height 29
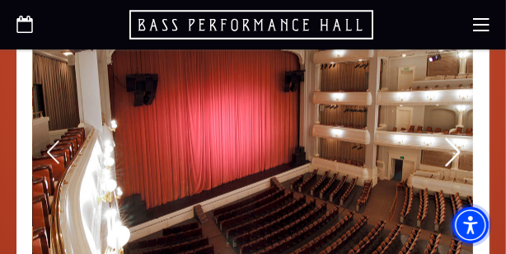
click at [450, 153] on icon at bounding box center [452, 152] width 17 height 29
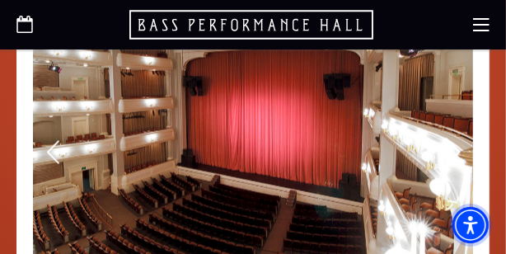
scroll to position [1098, 0]
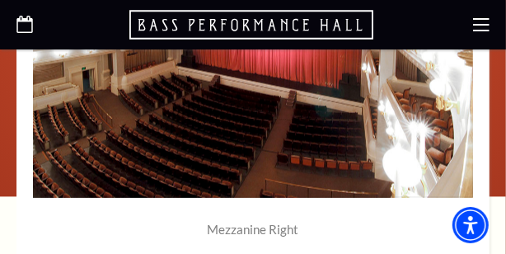
click at [258, 228] on span "of" at bounding box center [252, 220] width 13 height 19
click at [263, 163] on img at bounding box center [253, 53] width 440 height 288
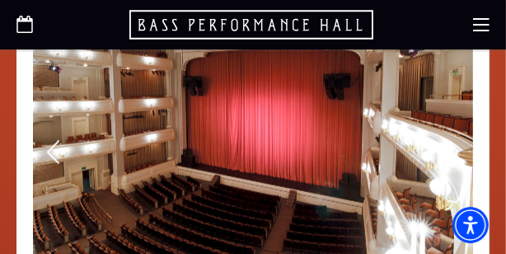
click at [262, 160] on img at bounding box center [253, 153] width 440 height 288
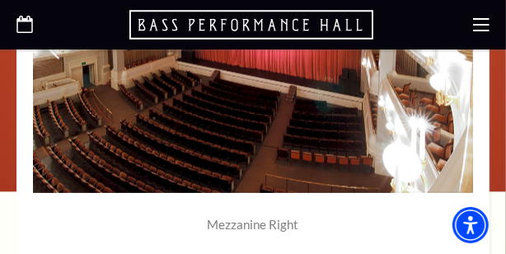
scroll to position [1098, 0]
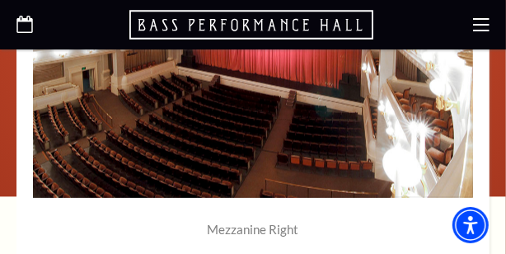
click at [262, 226] on p "2 of 8" at bounding box center [253, 220] width 440 height 16
click at [447, 91] on img at bounding box center [253, 53] width 440 height 288
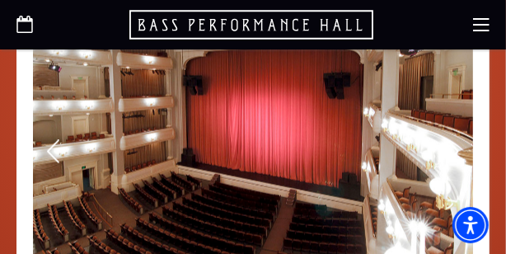
scroll to position [997, 0]
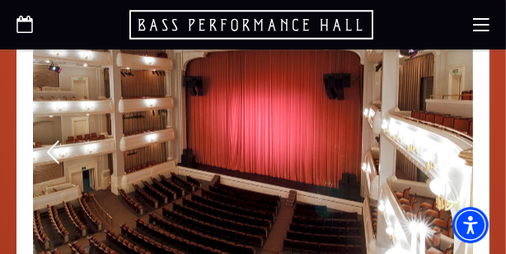
click at [450, 159] on use at bounding box center [452, 152] width 15 height 29
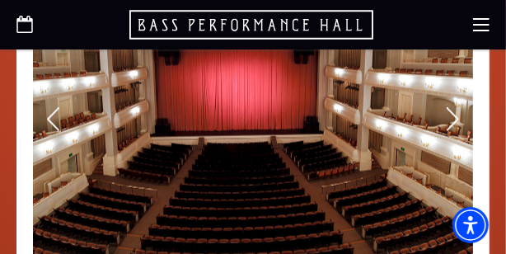
scroll to position [1098, 0]
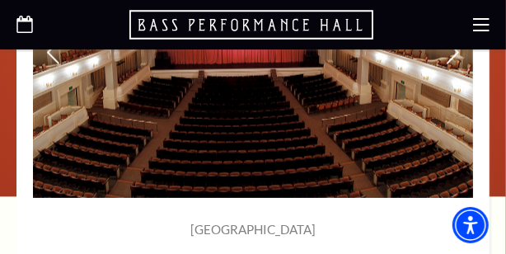
click at [450, 107] on img at bounding box center [253, 53] width 440 height 288
click at [455, 73] on img at bounding box center [253, 53] width 440 height 288
click at [459, 67] on img at bounding box center [253, 53] width 440 height 288
click at [450, 56] on icon at bounding box center [452, 51] width 17 height 29
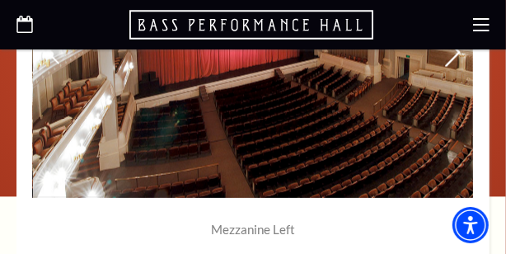
click at [455, 60] on icon at bounding box center [452, 51] width 17 height 29
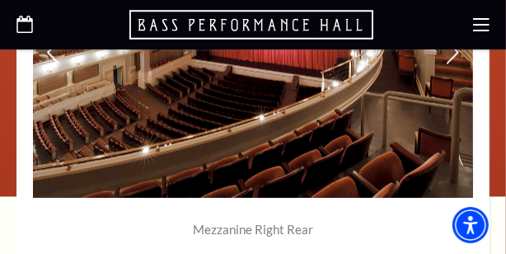
scroll to position [997, 0]
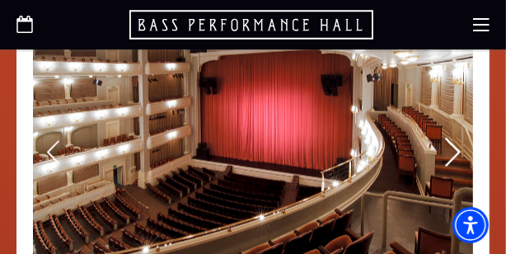
click at [455, 146] on icon at bounding box center [452, 152] width 17 height 29
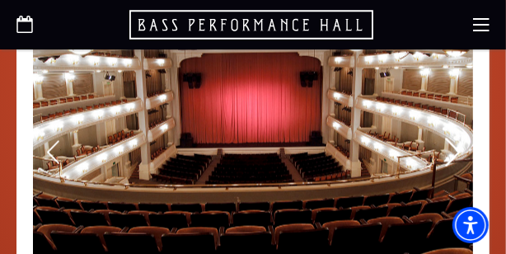
scroll to position [1098, 0]
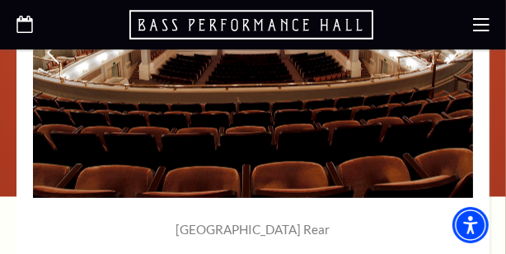
click at [461, 54] on img at bounding box center [253, 53] width 440 height 288
click at [456, 52] on use at bounding box center [452, 51] width 15 height 29
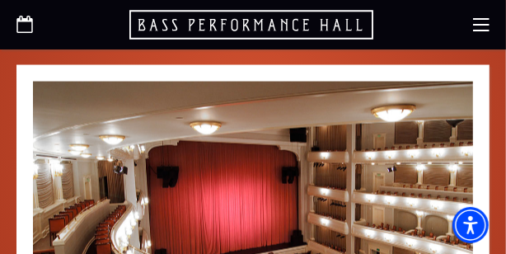
scroll to position [897, 0]
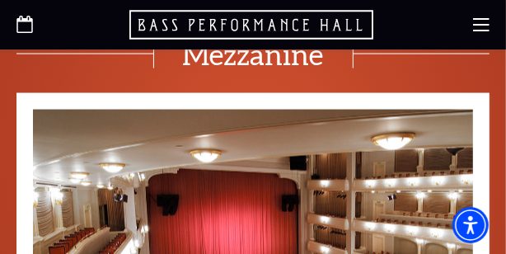
click at [204, 59] on span "Mezzanine" at bounding box center [253, 54] width 200 height 29
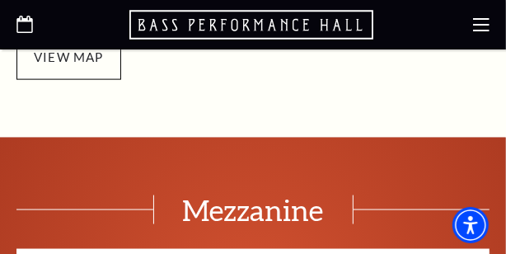
scroll to position [696, 0]
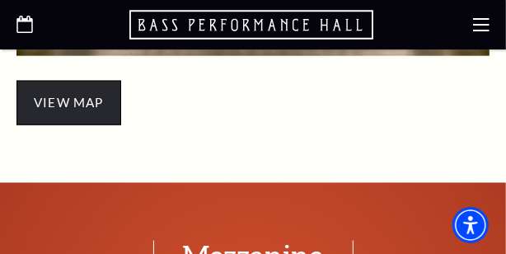
click at [58, 87] on span "view map" at bounding box center [68, 103] width 105 height 44
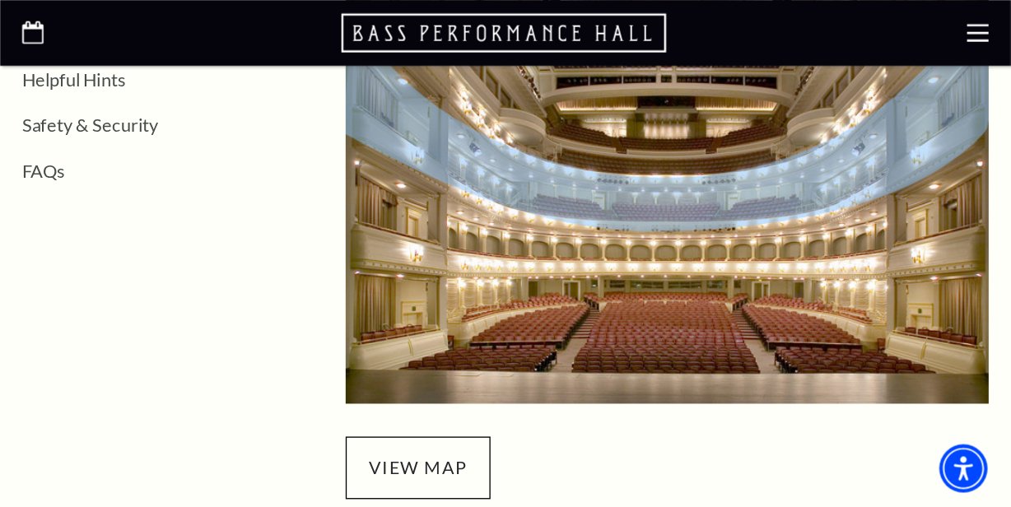
scroll to position [544, 0]
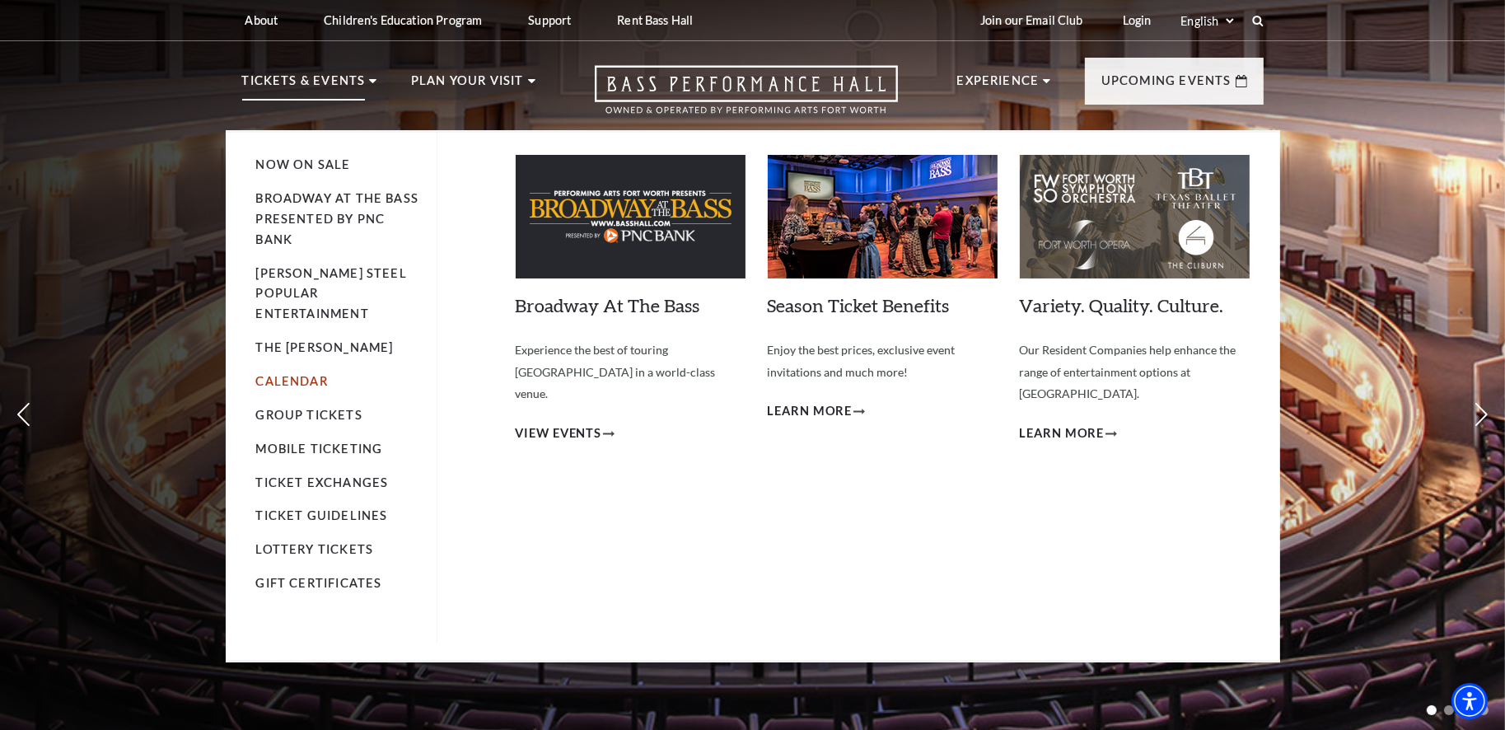
click at [296, 374] on link "Calendar" at bounding box center [292, 381] width 72 height 14
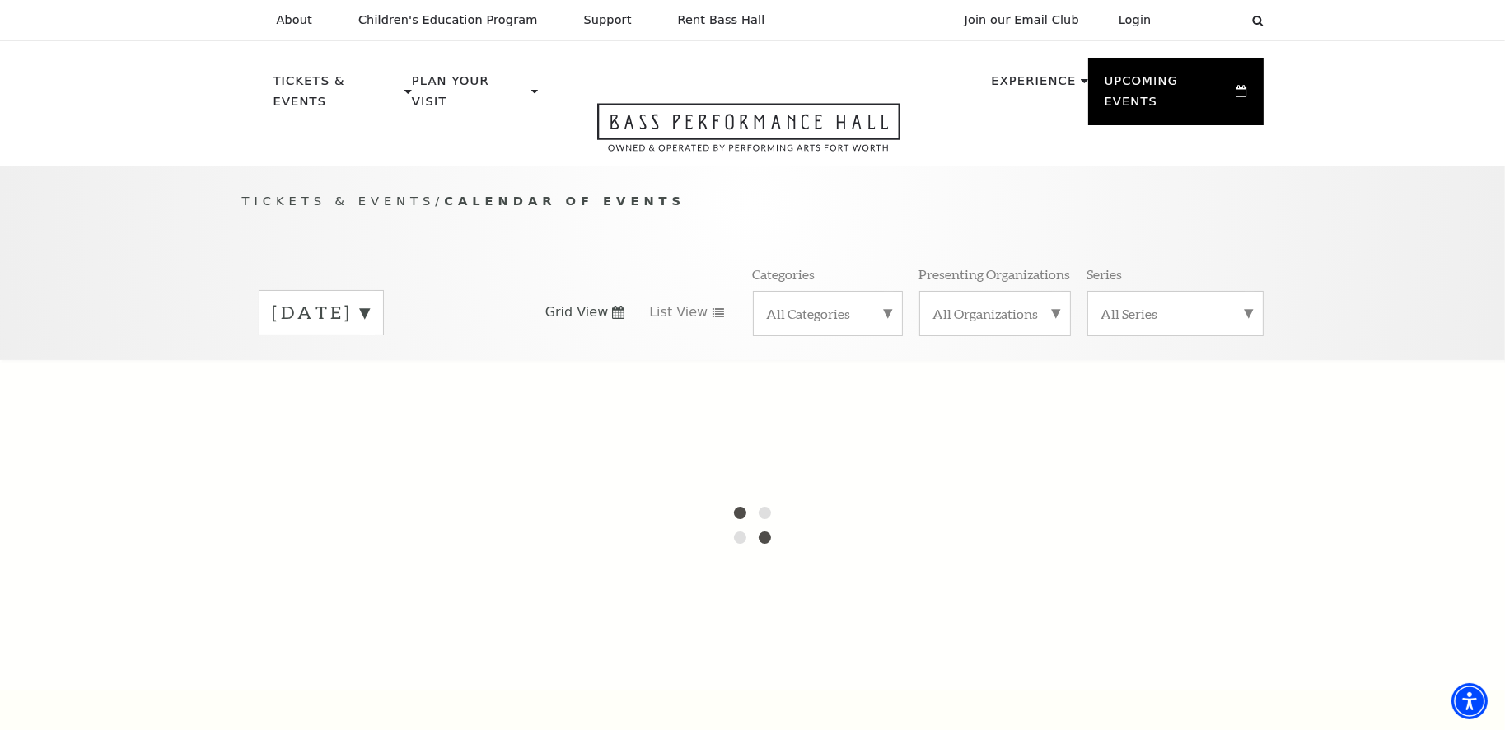
click at [326, 300] on label "[DATE]" at bounding box center [321, 313] width 97 height 26
click at [348, 360] on div at bounding box center [752, 524] width 1505 height 329
click at [240, 197] on div "Tickets & Events / Calendar of Events October 2025 November 2025 December 2025 …" at bounding box center [753, 275] width 1054 height 168
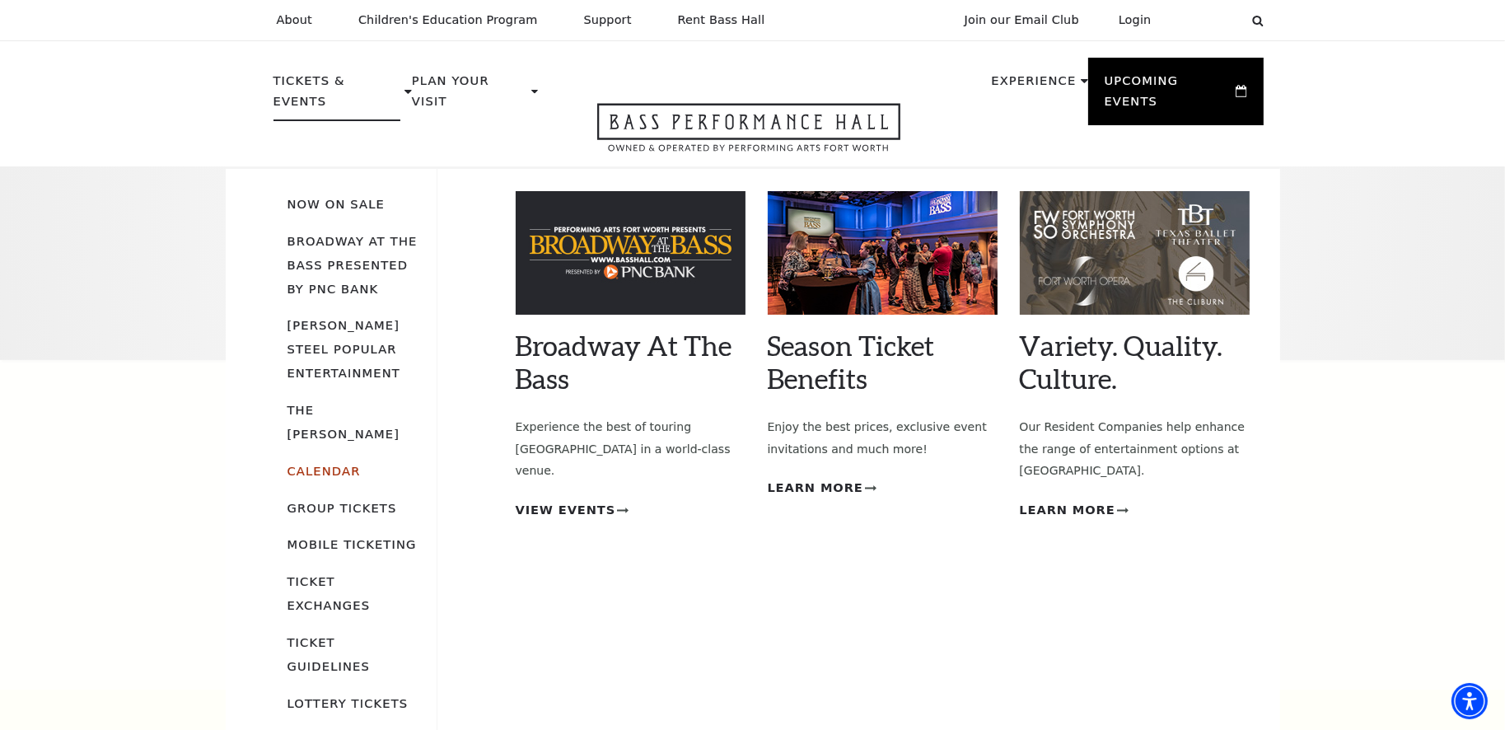
click at [347, 464] on link "Calendar" at bounding box center [323, 471] width 73 height 14
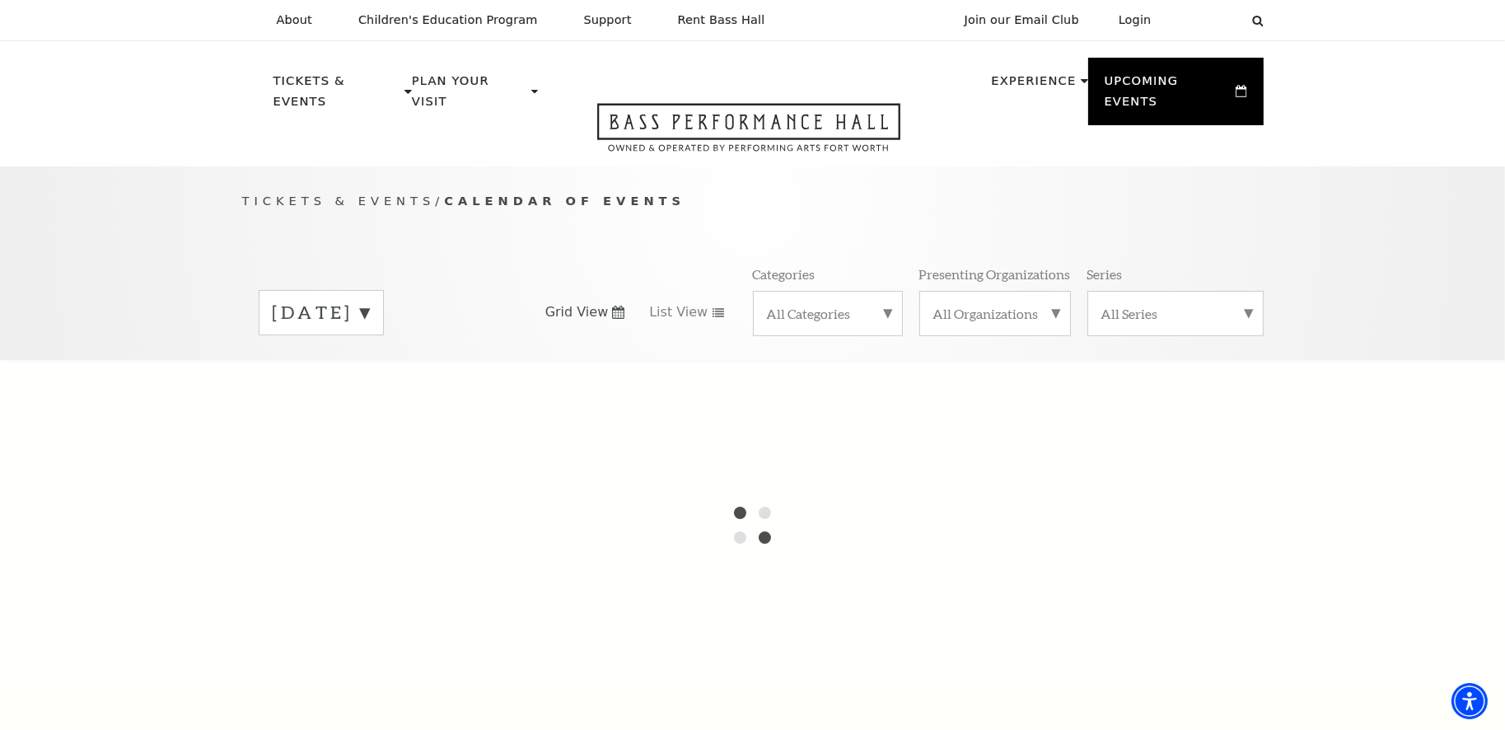
click at [370, 300] on label "[DATE]" at bounding box center [321, 313] width 97 height 26
click at [593, 377] on div at bounding box center [752, 524] width 1505 height 329
click at [338, 194] on span "Tickets & Events" at bounding box center [339, 201] width 194 height 14
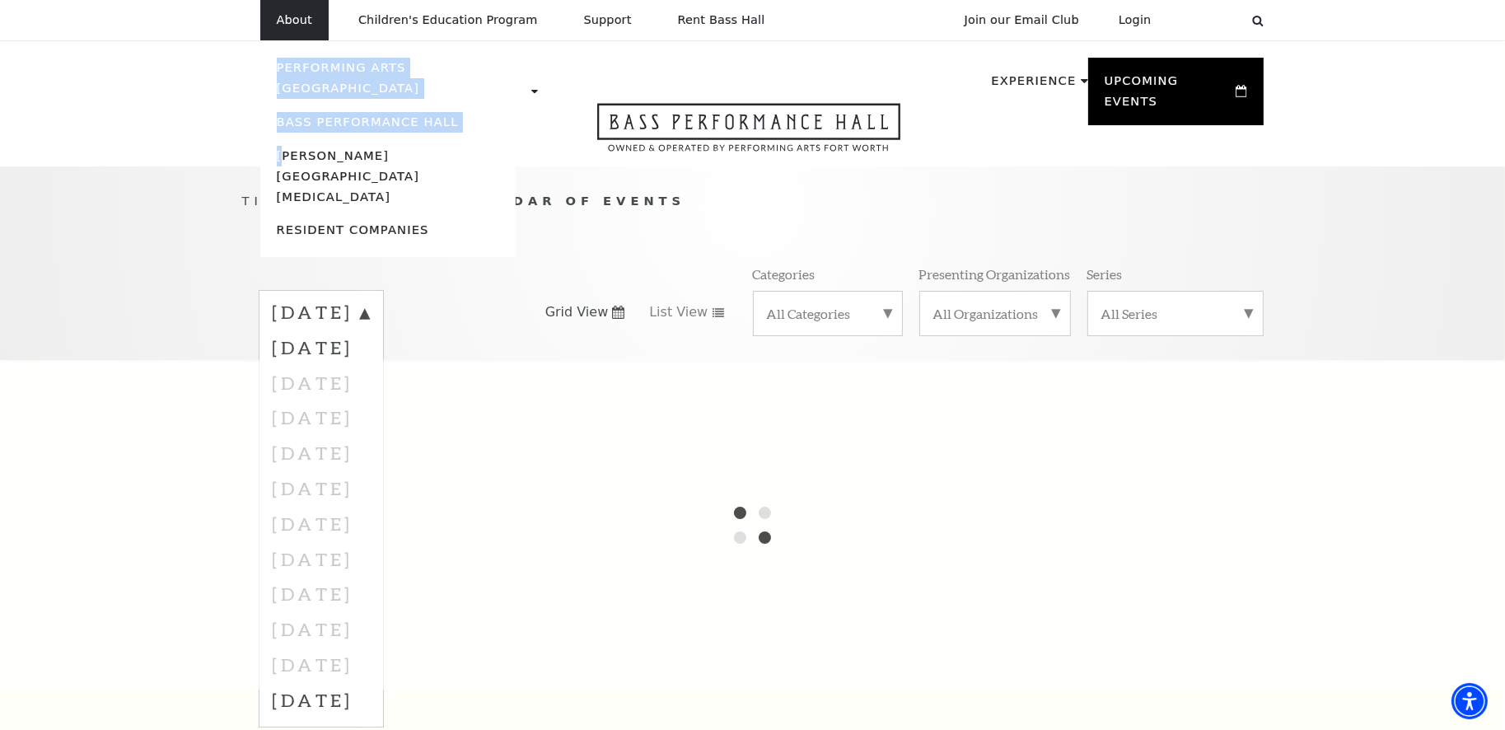
drag, startPoint x: 308, startPoint y: 20, endPoint x: 287, endPoint y: 119, distance: 101.1
click at [287, 40] on li "About Performing Arts [GEOGRAPHIC_DATA] [PERSON_NAME] [MEDICAL_DATA] Center Res…" at bounding box center [294, 20] width 68 height 40
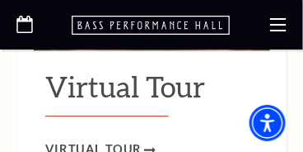
scroll to position [3140, 0]
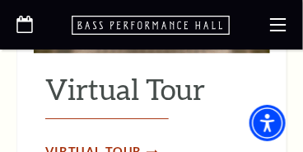
click at [96, 142] on span "Virtual Tour" at bounding box center [93, 152] width 97 height 21
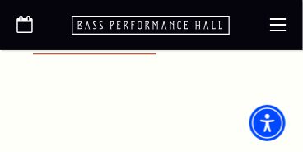
scroll to position [422, 0]
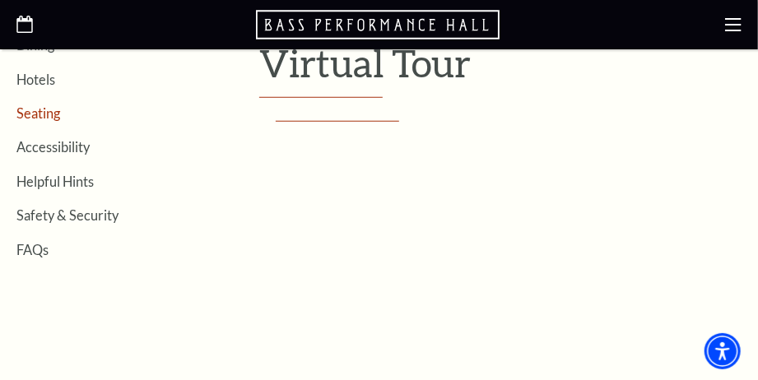
click at [54, 110] on link "Seating" at bounding box center [38, 113] width 44 height 16
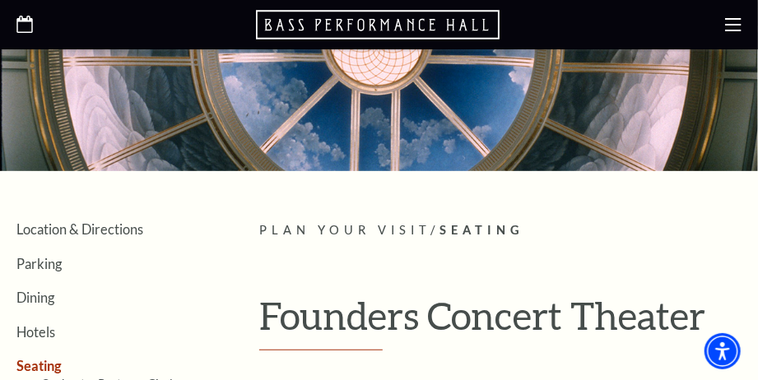
scroll to position [453, 0]
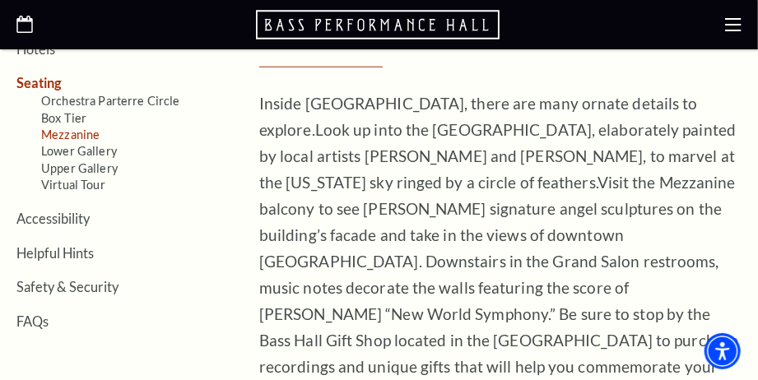
click at [49, 133] on link "Mezzanine" at bounding box center [70, 135] width 58 height 14
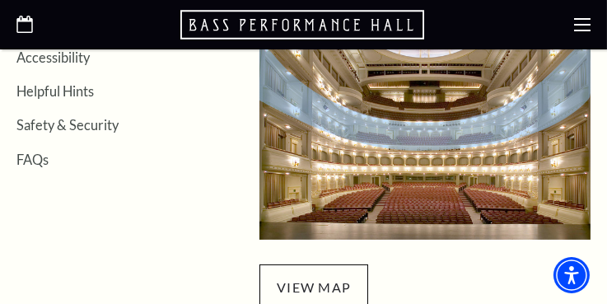
scroll to position [362, 0]
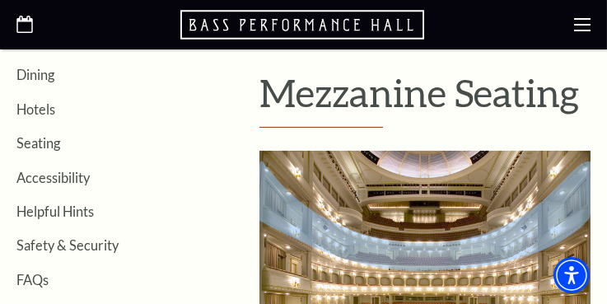
click at [376, 253] on img "Mezzanine Seating - open in a new tab" at bounding box center [424, 255] width 331 height 208
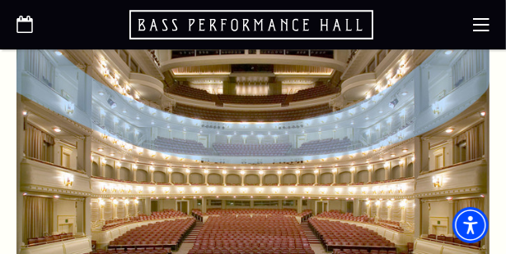
scroll to position [463, 0]
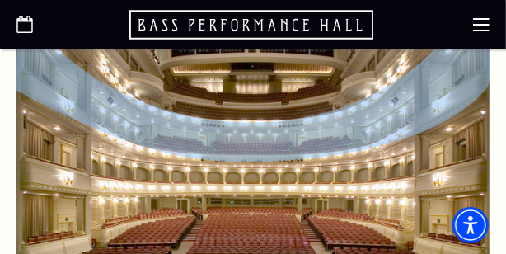
click at [158, 142] on img "Mezzanine Seating - open in a new tab" at bounding box center [252, 140] width 473 height 298
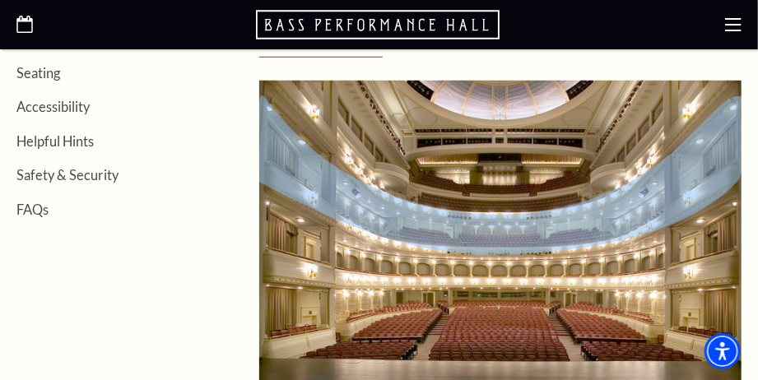
click at [702, 173] on img "Mezzanine Seating - open in a new tab" at bounding box center [500, 233] width 483 height 304
click at [39, 68] on link "Seating" at bounding box center [38, 73] width 44 height 16
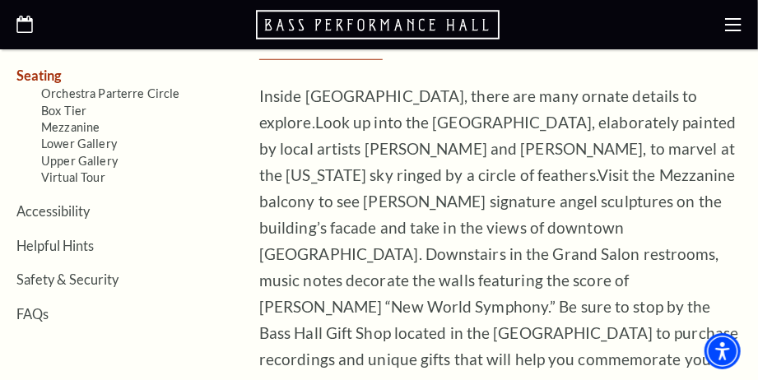
scroll to position [453, 0]
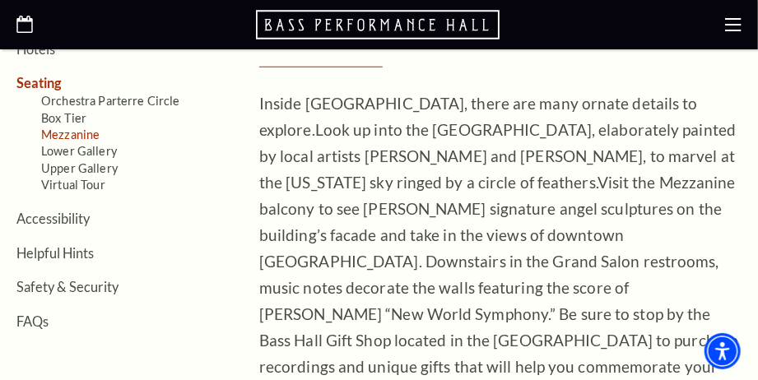
click at [79, 133] on link "Mezzanine" at bounding box center [70, 135] width 58 height 14
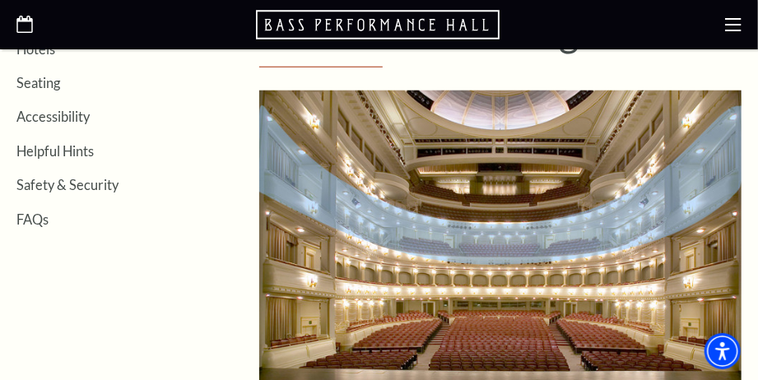
scroll to position [604, 0]
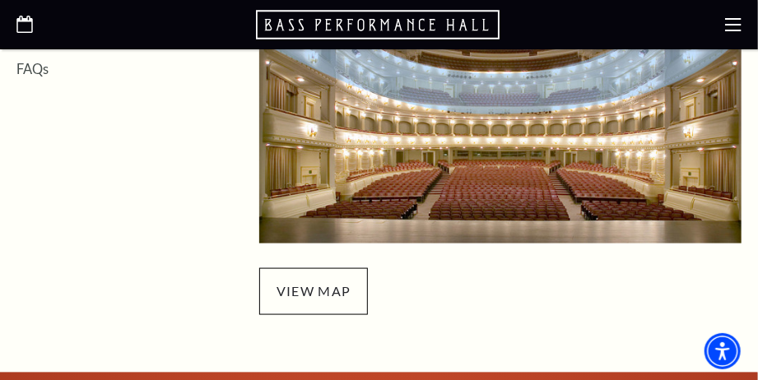
click at [687, 110] on img "Mezzanine Seating - open in a new tab" at bounding box center [500, 92] width 483 height 304
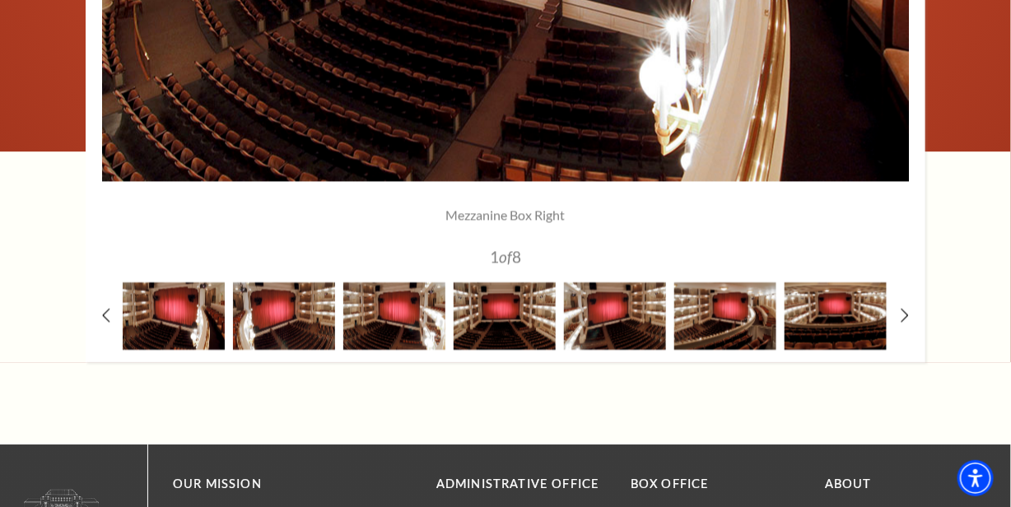
scroll to position [1660, 0]
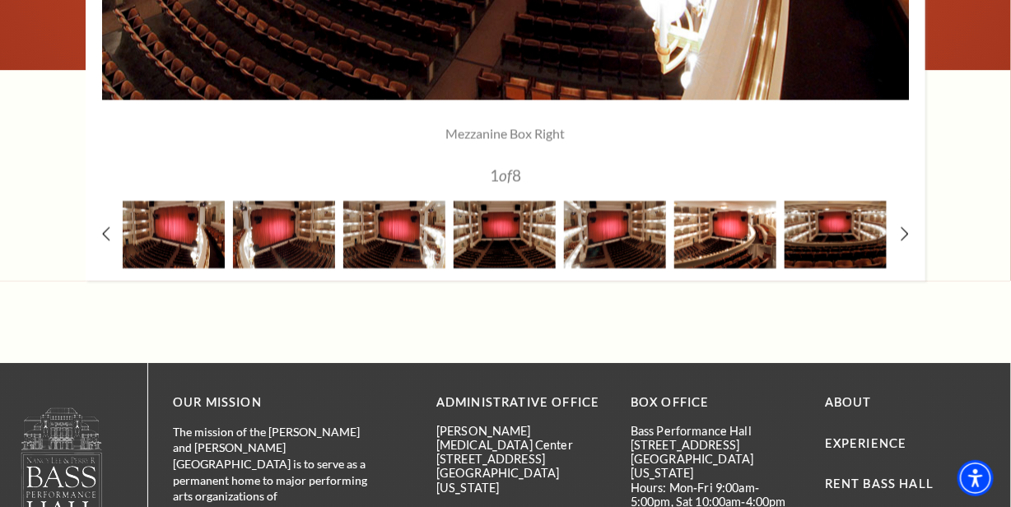
click at [739, 250] on img at bounding box center [725, 234] width 102 height 67
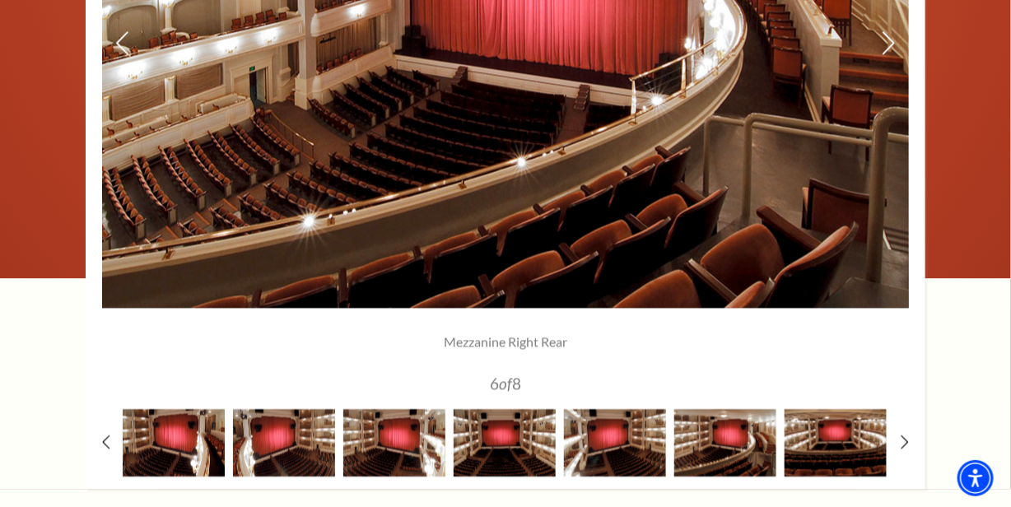
scroll to position [1458, 0]
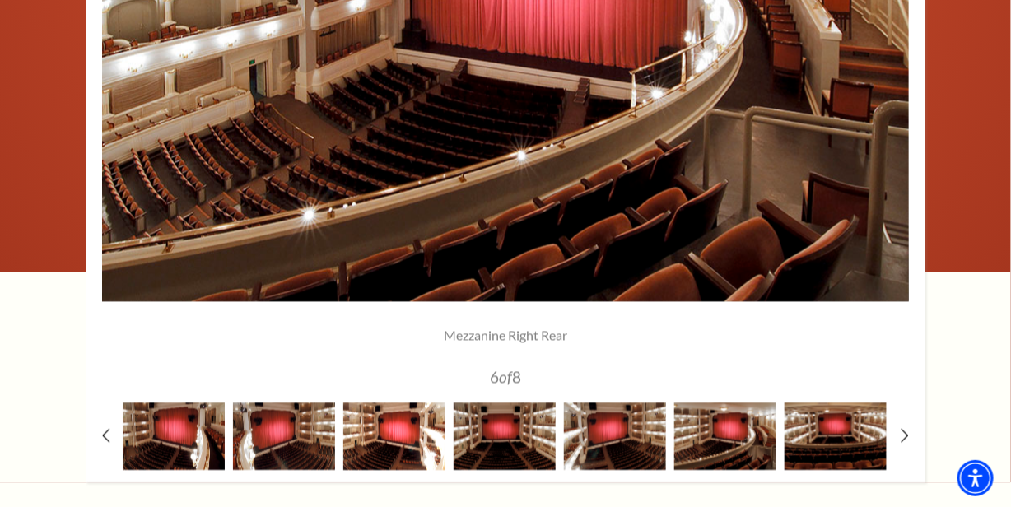
click at [372, 380] on img at bounding box center [394, 436] width 102 height 67
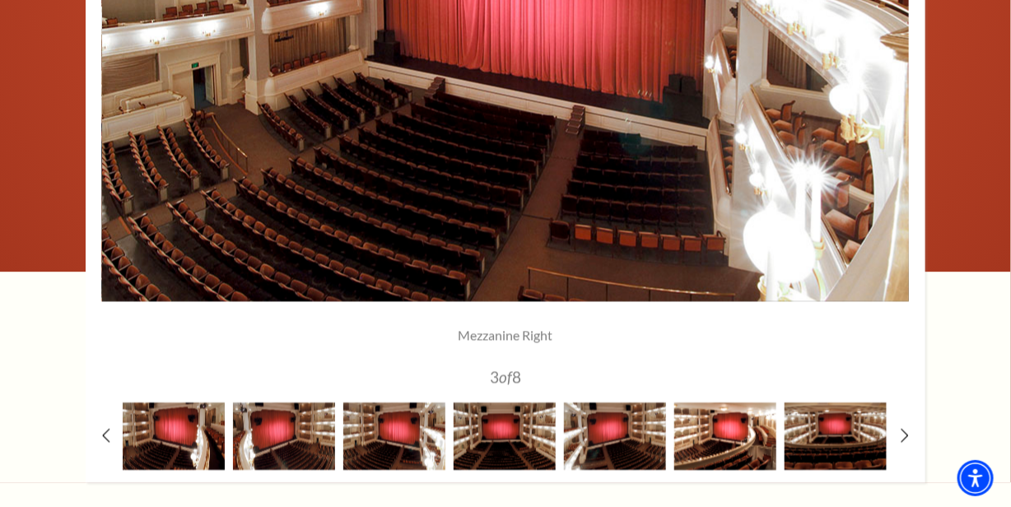
click at [694, 380] on img at bounding box center [725, 436] width 102 height 67
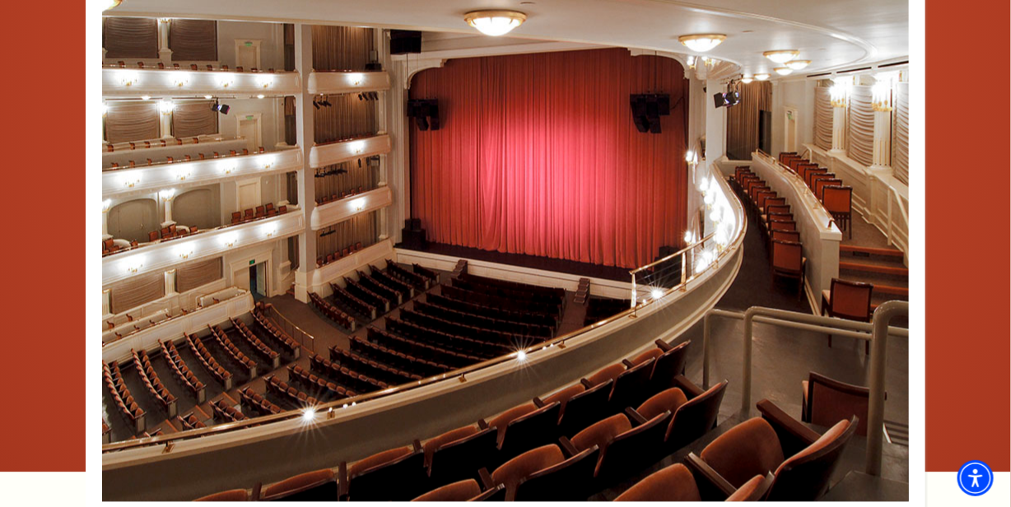
scroll to position [1258, 0]
